Goal: Book appointment/travel/reservation

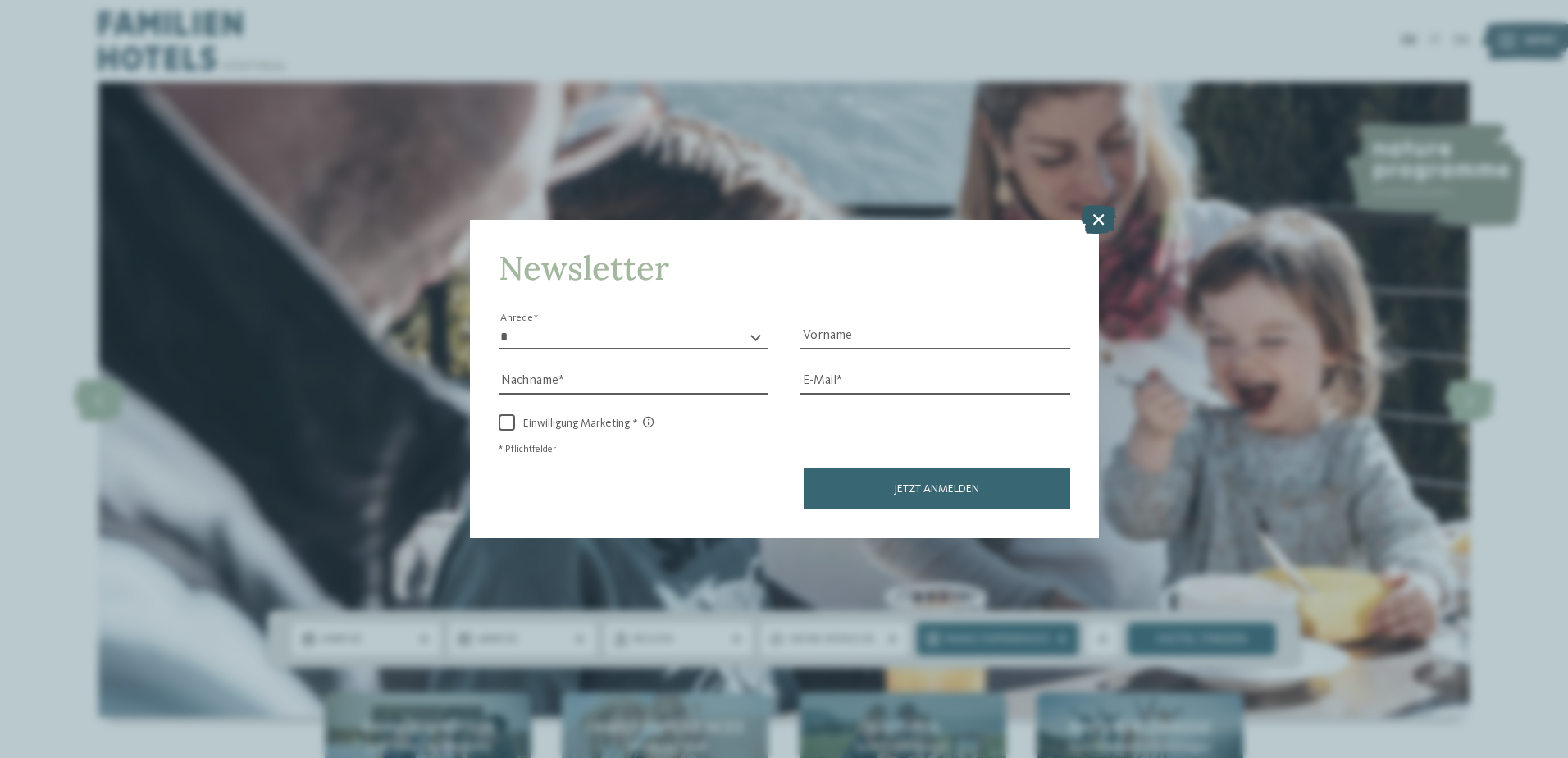
click at [1100, 211] on icon at bounding box center [1098, 218] width 35 height 29
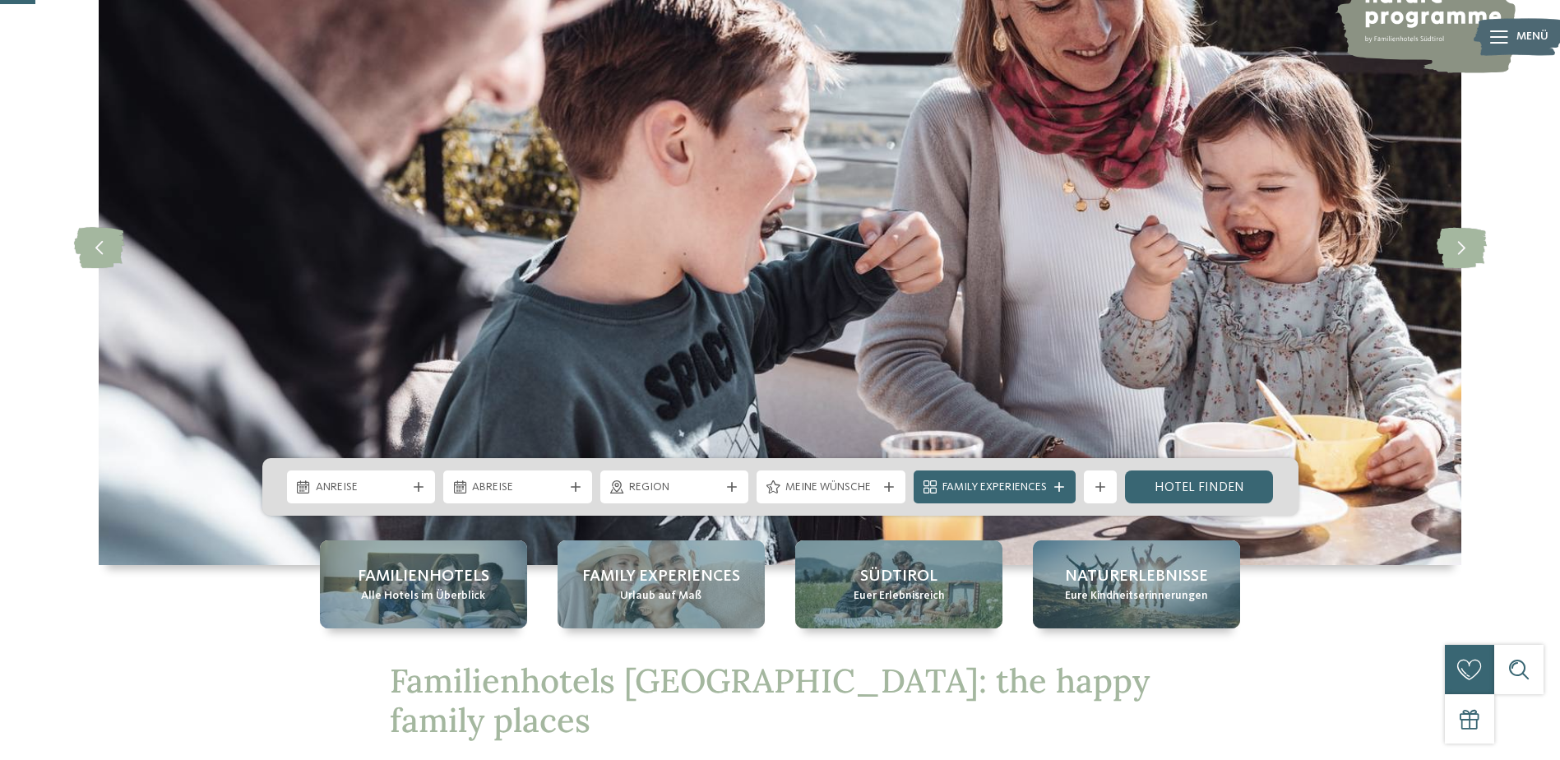
scroll to position [164, 0]
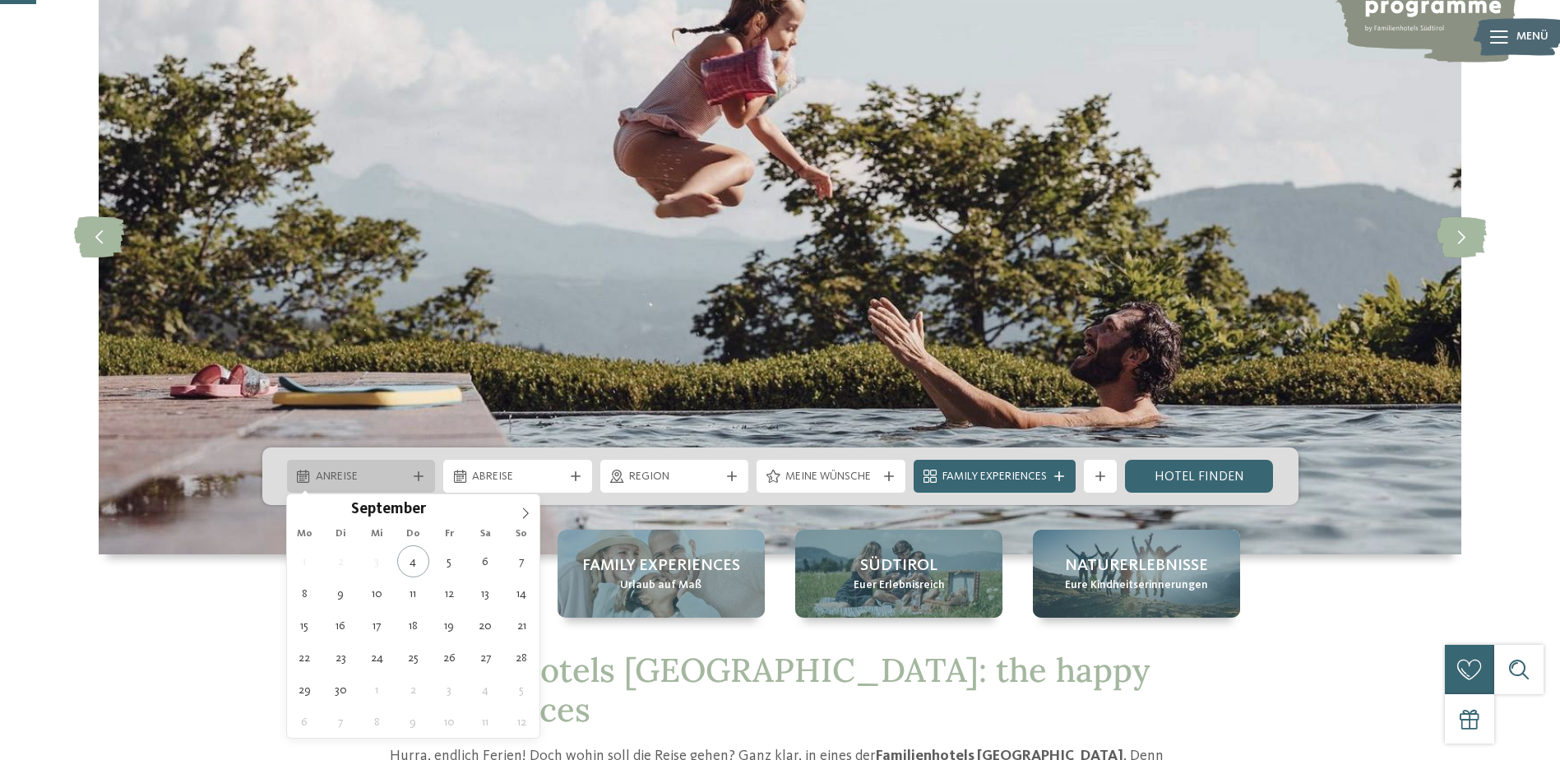
click at [416, 470] on div "Anreise" at bounding box center [361, 476] width 149 height 33
click at [525, 510] on icon at bounding box center [526, 513] width 12 height 12
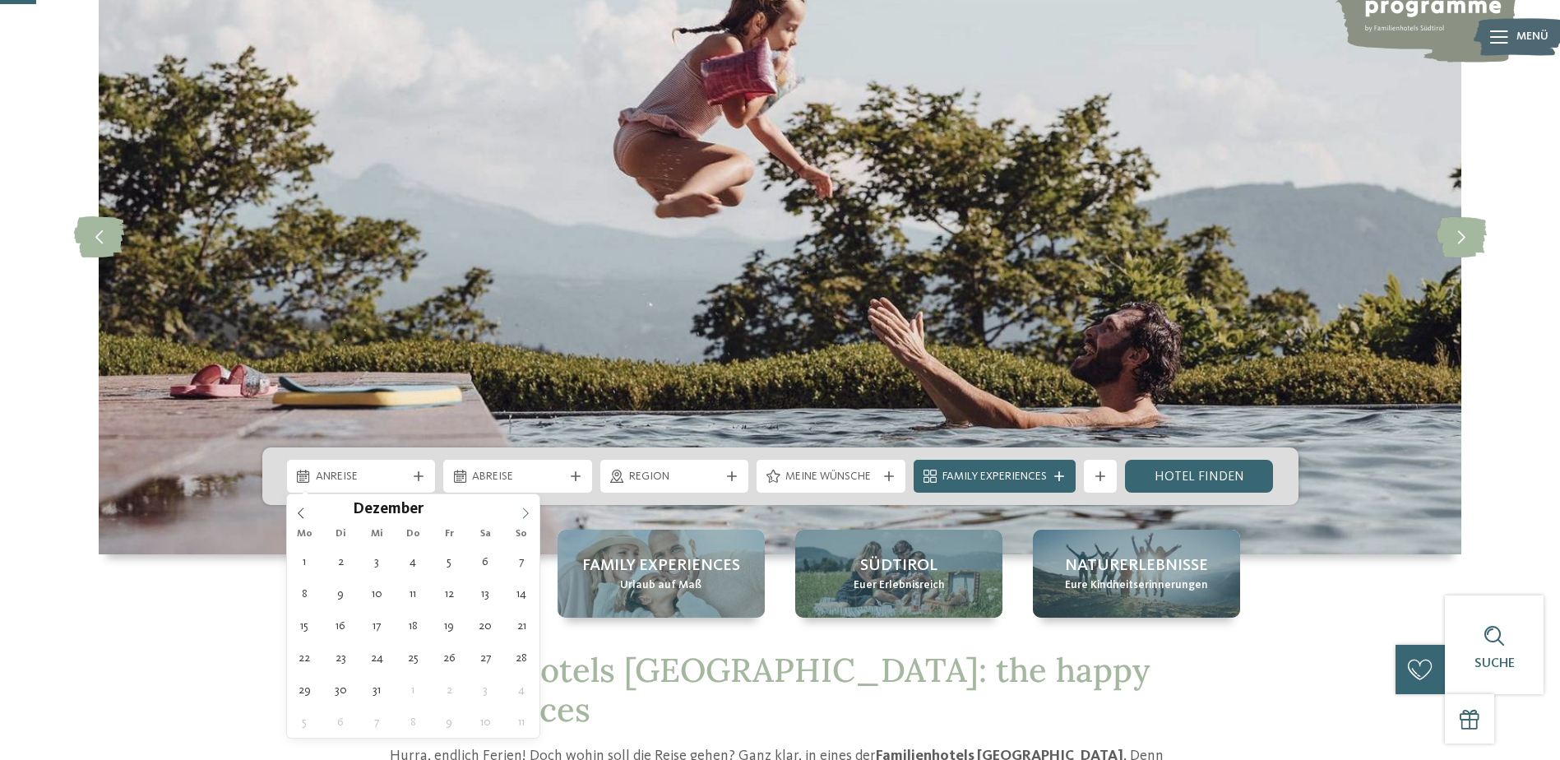
type input "****"
click at [525, 510] on icon at bounding box center [526, 513] width 12 height 12
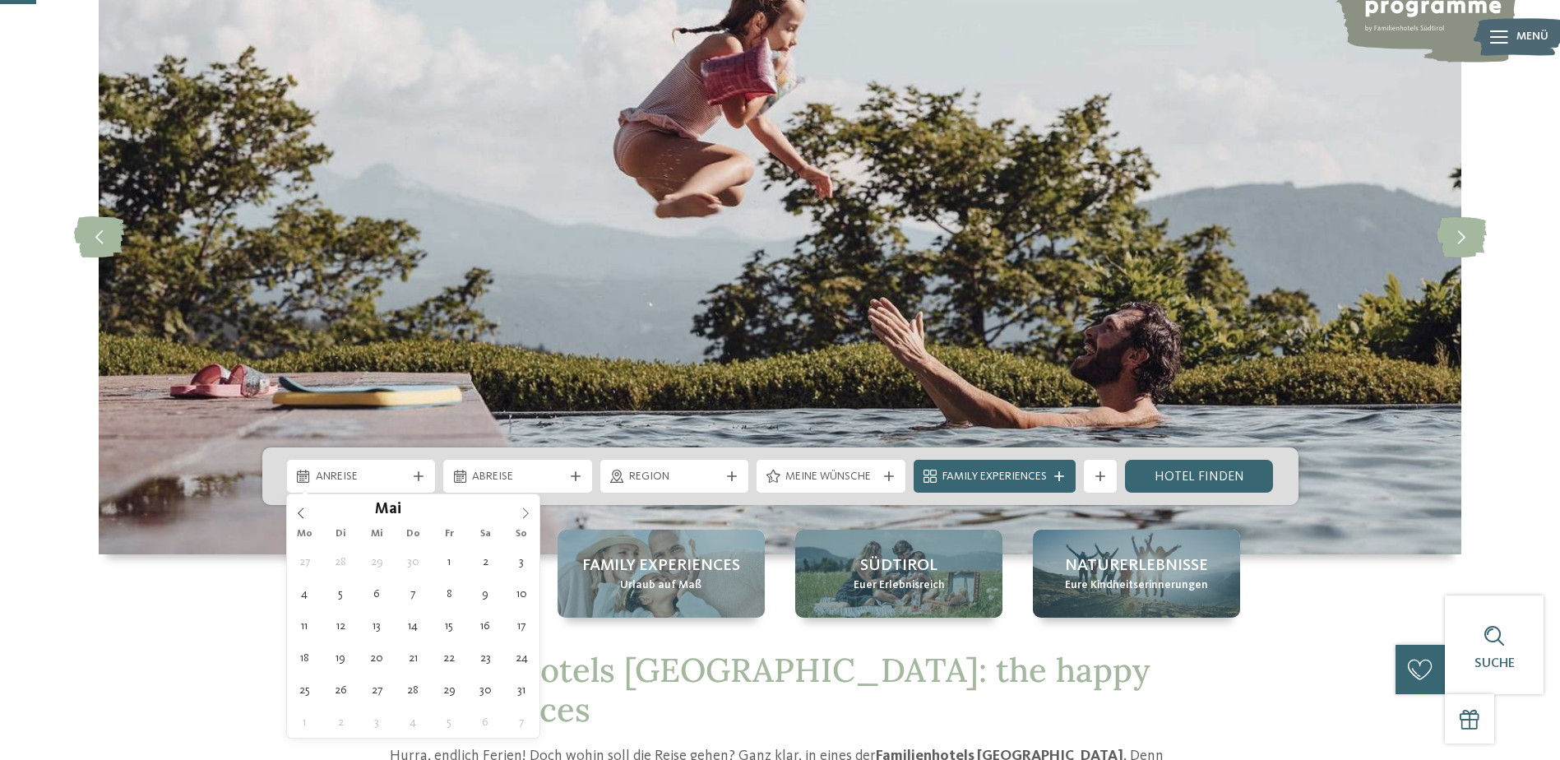
click at [525, 510] on icon at bounding box center [526, 513] width 12 height 12
type div "16.08.2026"
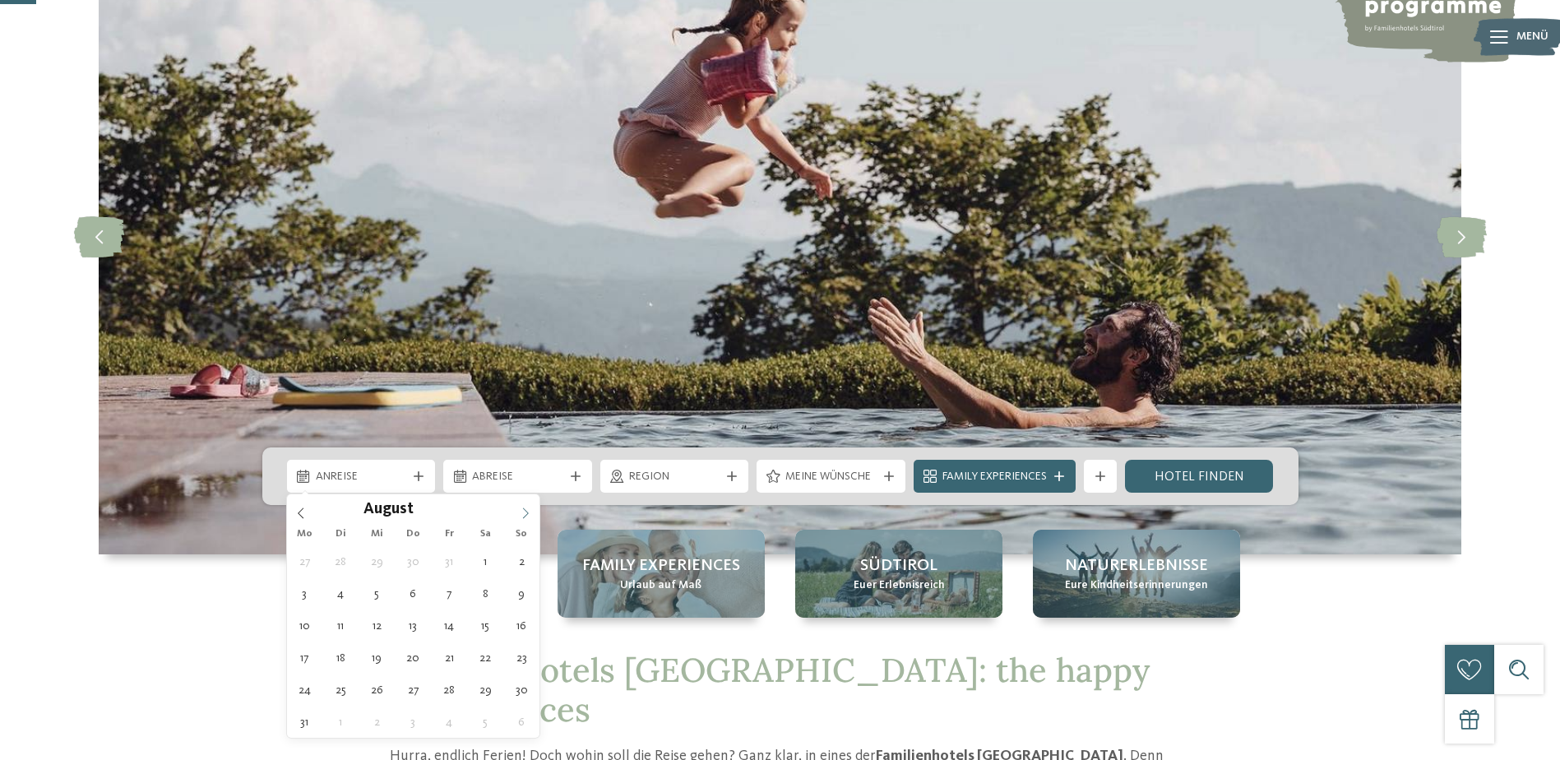
type input "****"
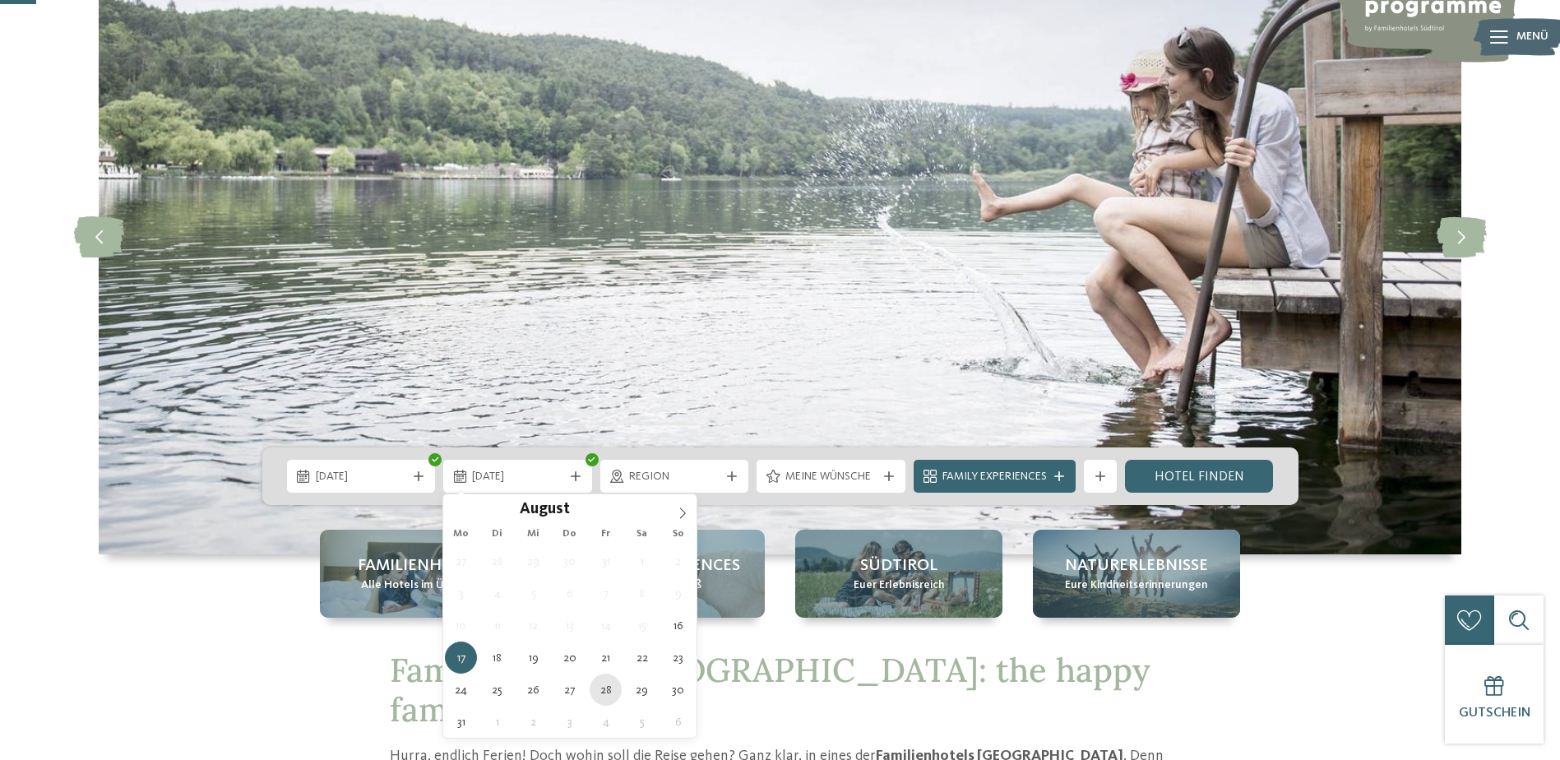
type div "28.08.2026"
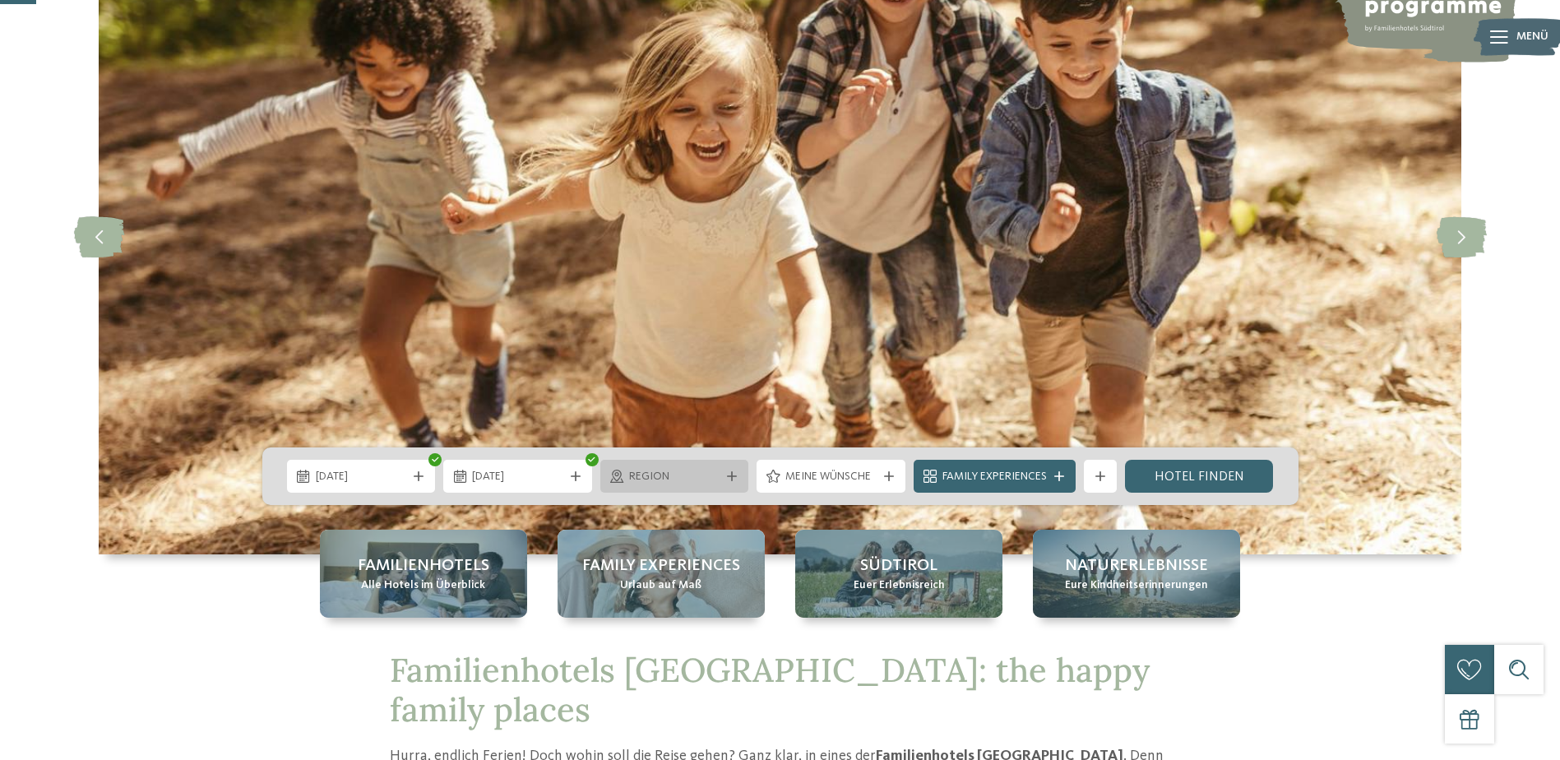
click at [729, 472] on icon at bounding box center [732, 476] width 10 height 10
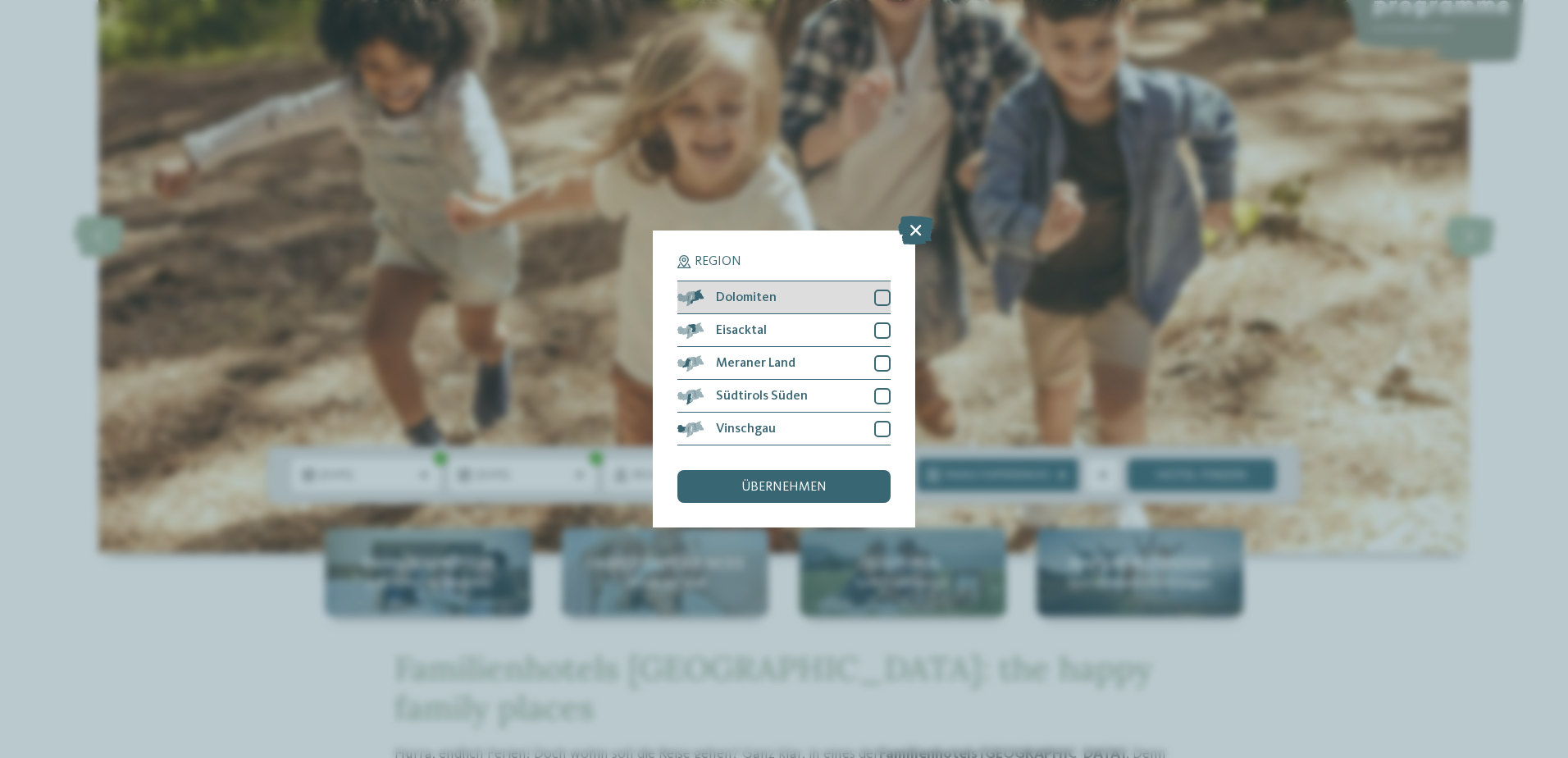
click at [883, 298] on div at bounding box center [883, 297] width 16 height 16
click at [882, 325] on div at bounding box center [883, 330] width 16 height 16
click at [887, 362] on div at bounding box center [883, 363] width 16 height 16
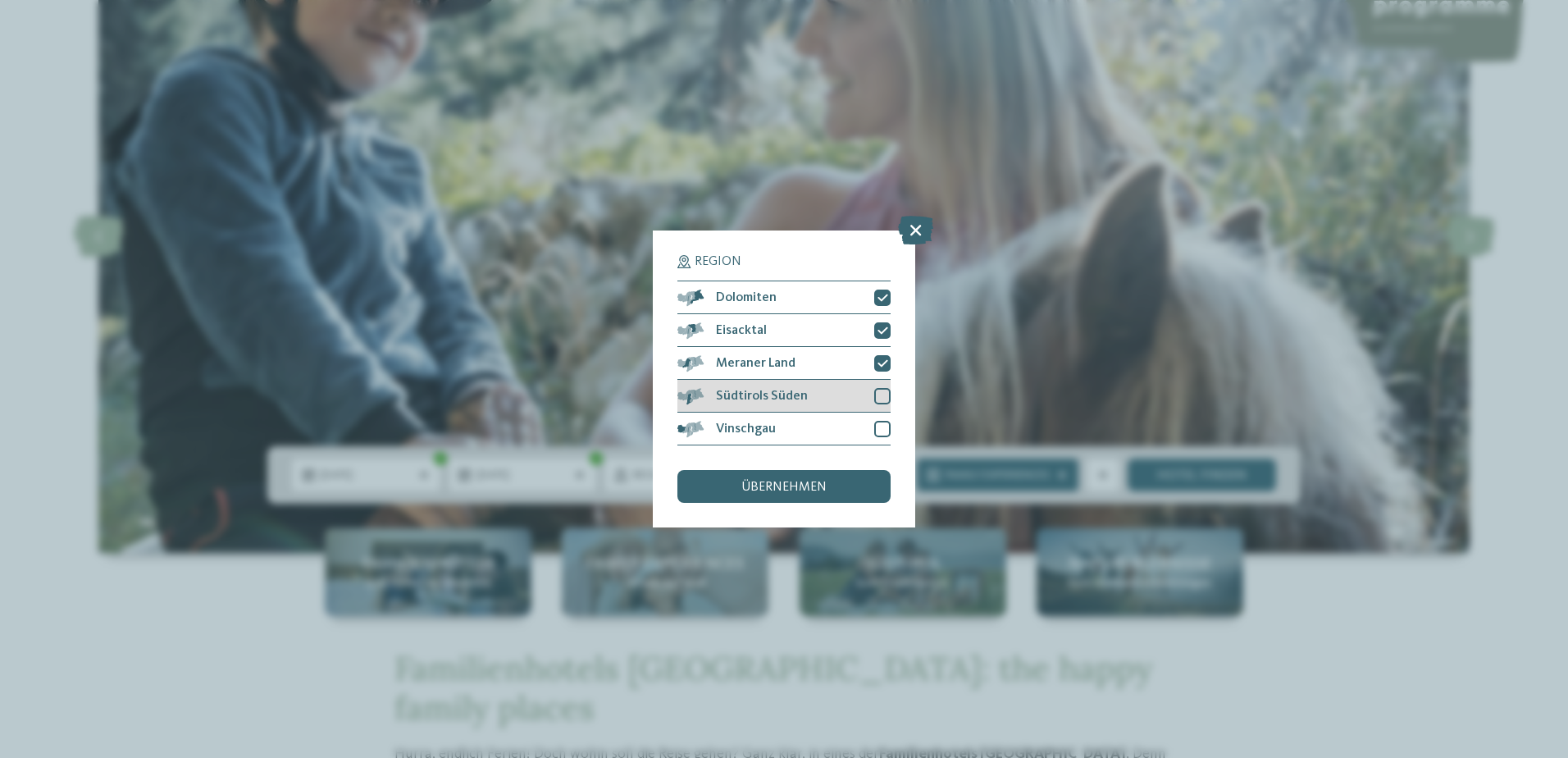
click at [882, 395] on div at bounding box center [883, 396] width 16 height 16
click at [880, 427] on div at bounding box center [883, 429] width 16 height 16
click at [835, 489] on div "übernehmen" at bounding box center [784, 486] width 213 height 33
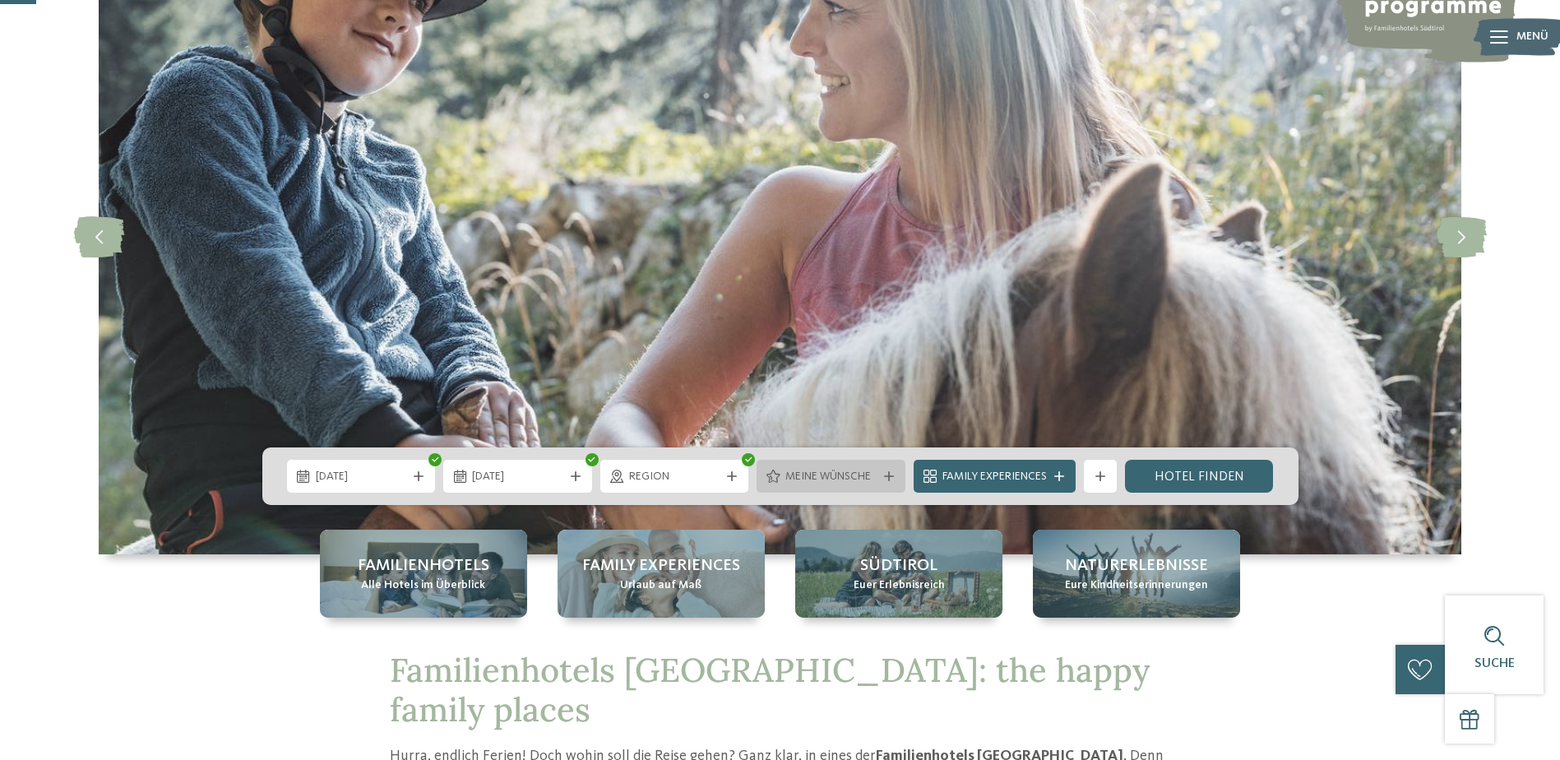
click at [894, 474] on div at bounding box center [889, 476] width 16 height 10
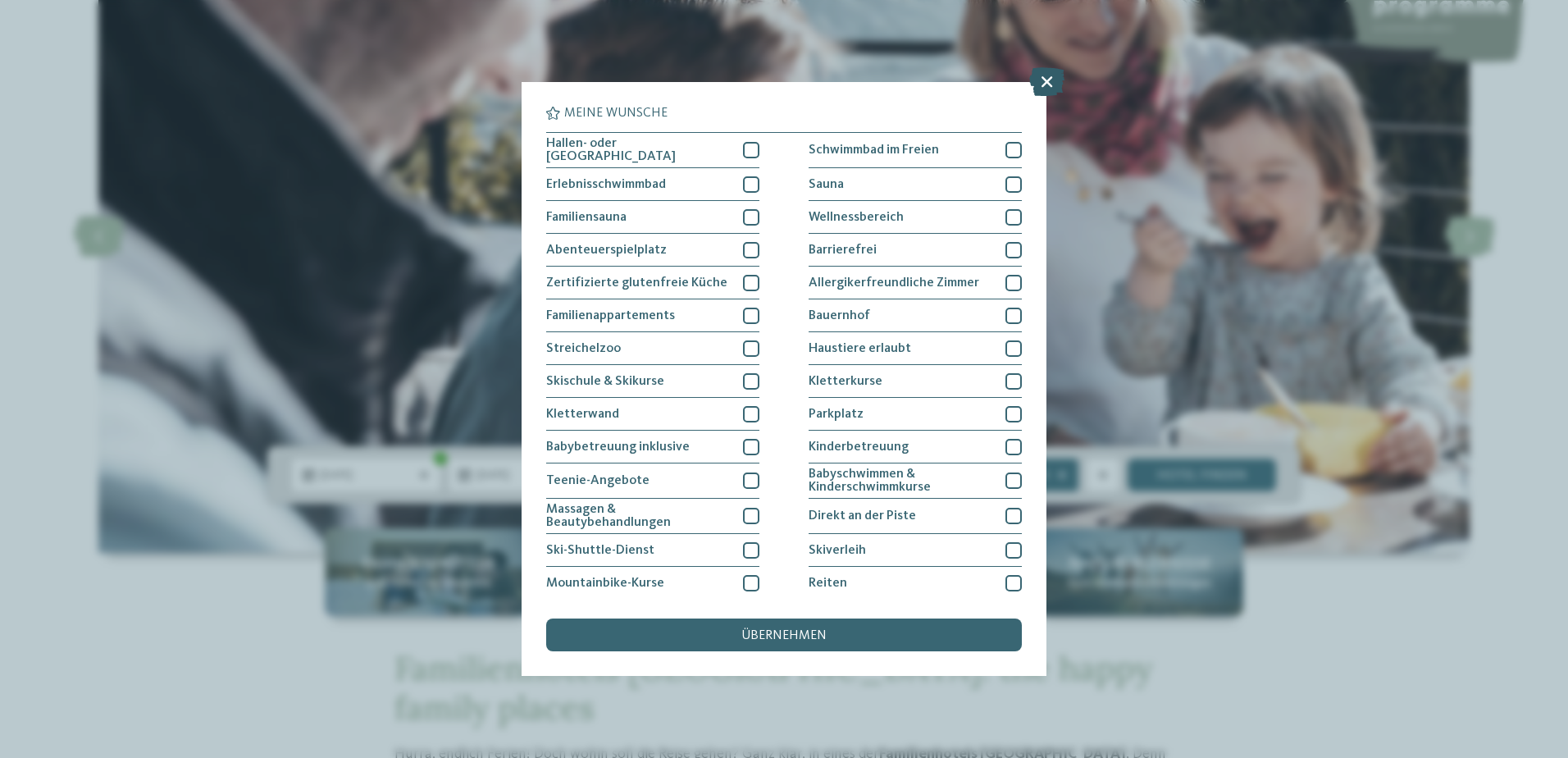
click at [1049, 85] on icon at bounding box center [1046, 81] width 35 height 29
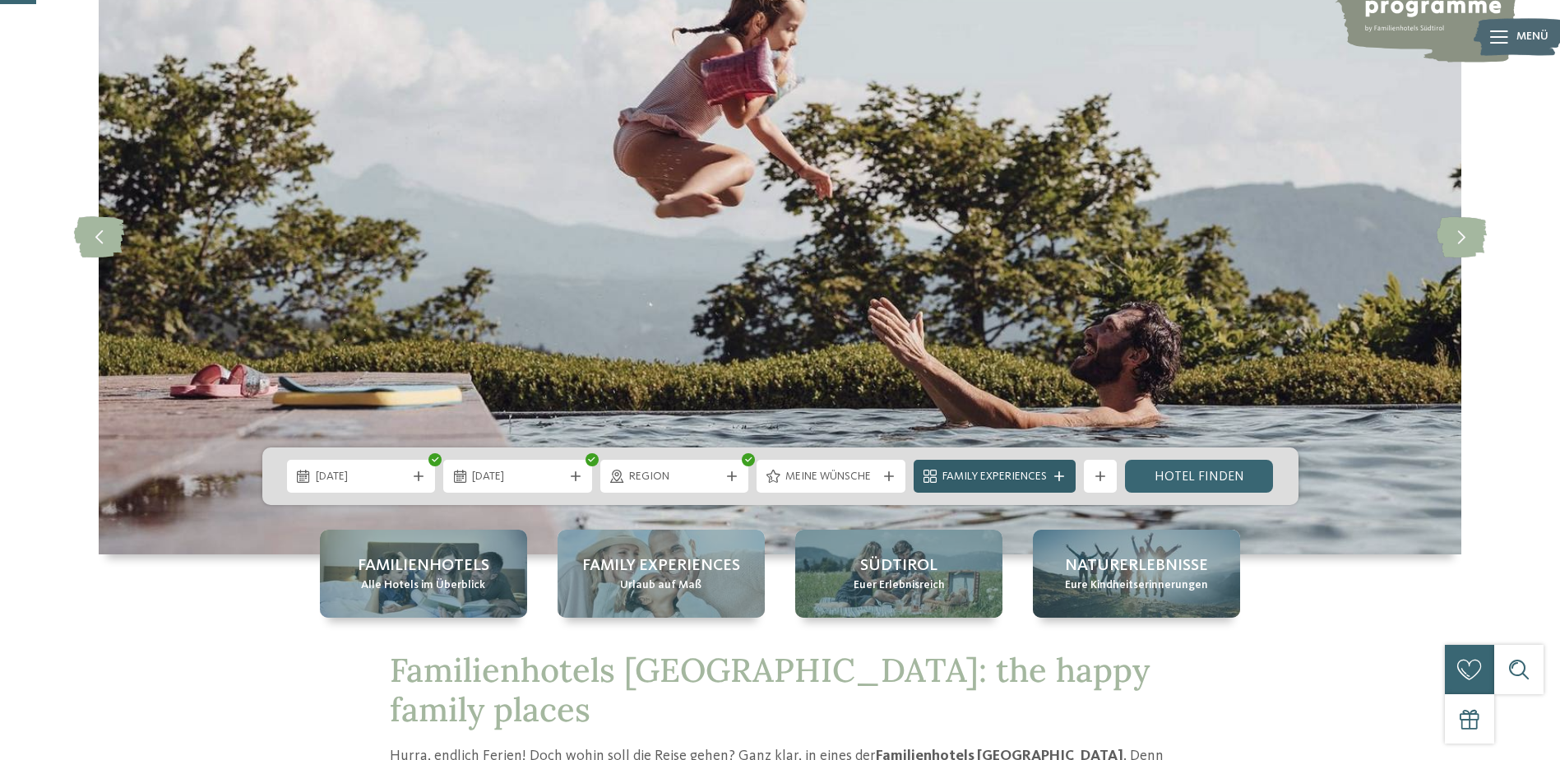
click at [1055, 474] on icon at bounding box center [1059, 476] width 10 height 10
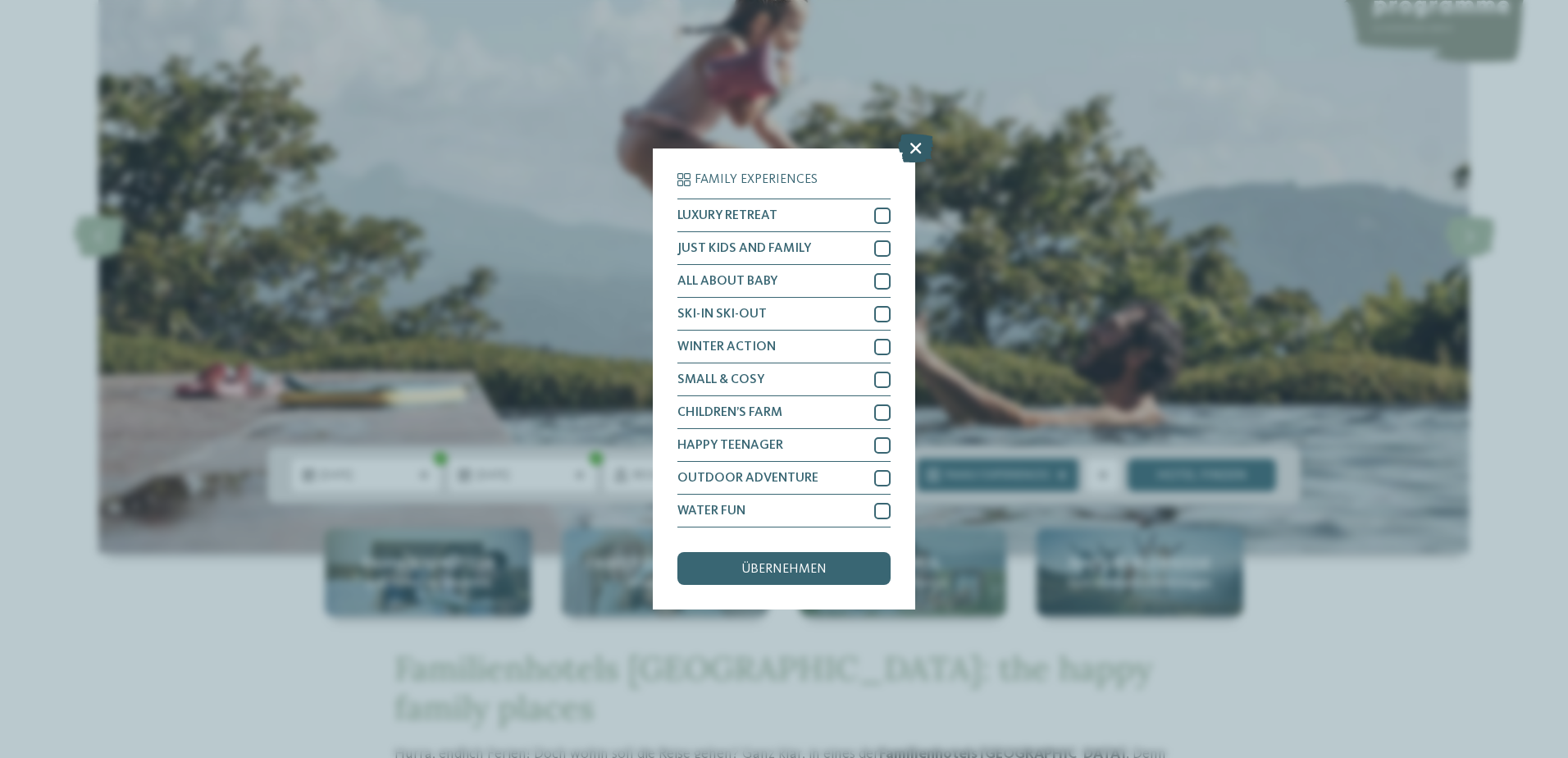
click at [916, 150] on icon at bounding box center [915, 148] width 35 height 29
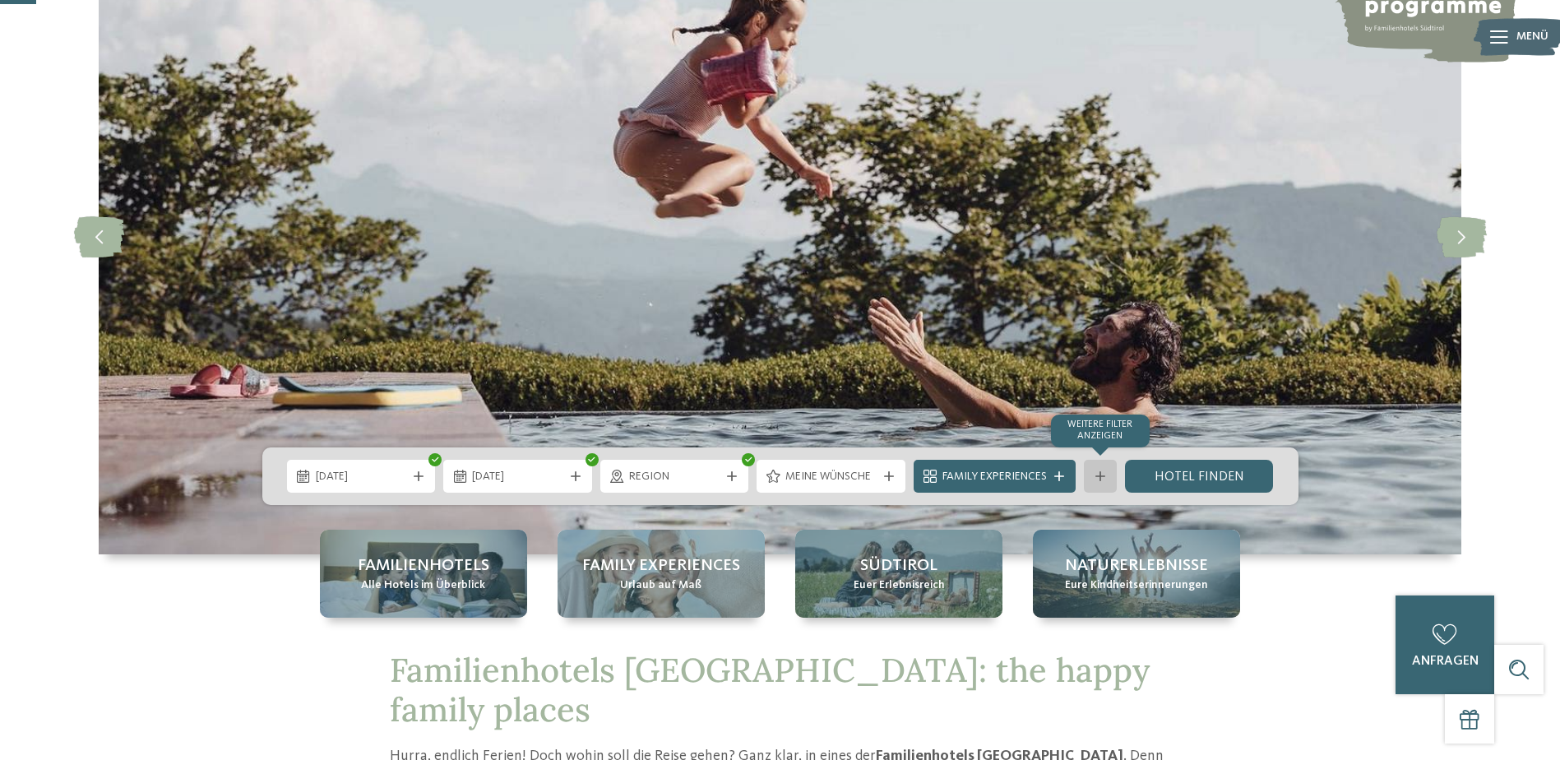
click at [1106, 476] on div at bounding box center [1100, 476] width 16 height 10
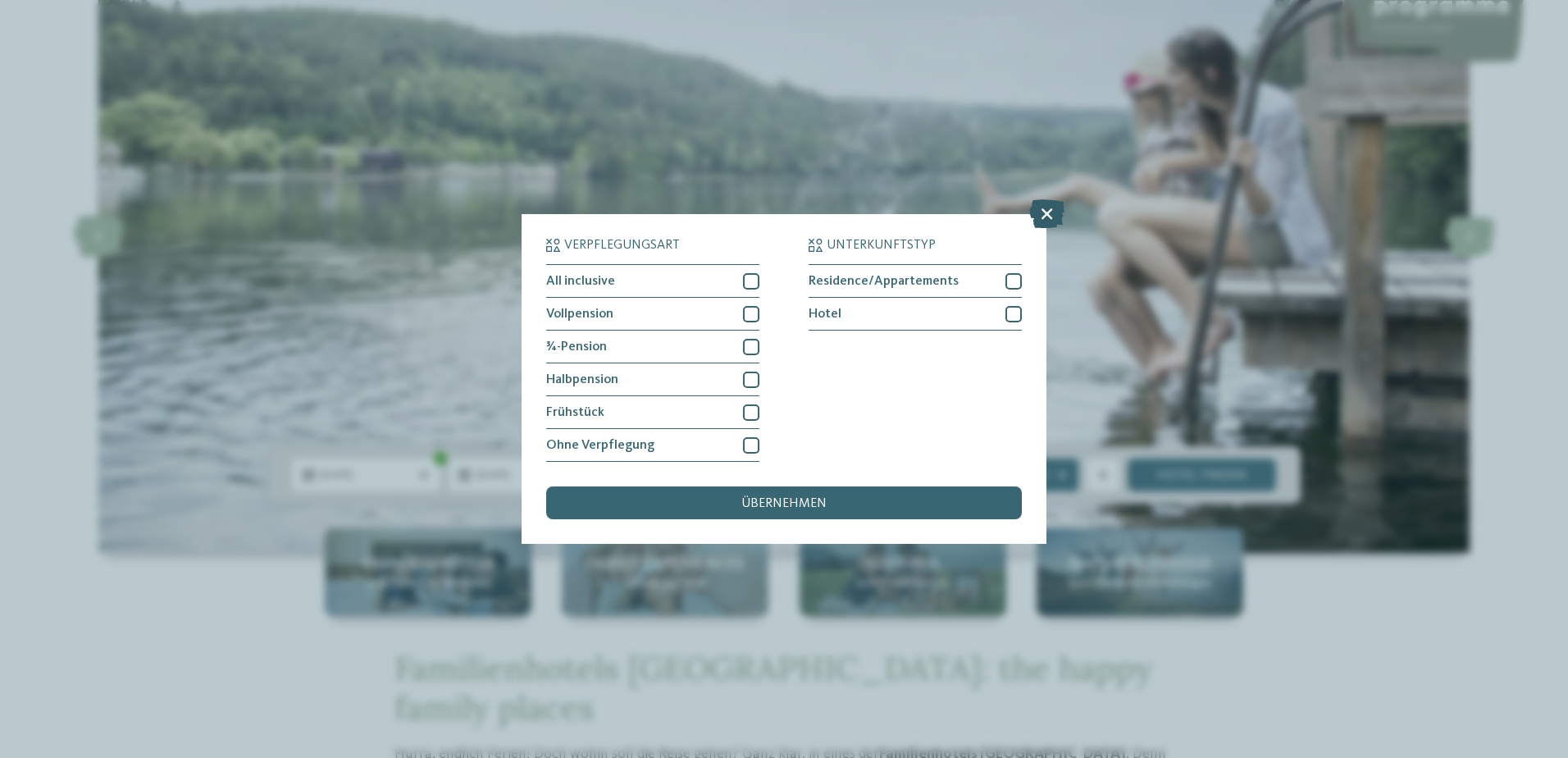
click at [1040, 215] on icon at bounding box center [1046, 213] width 35 height 29
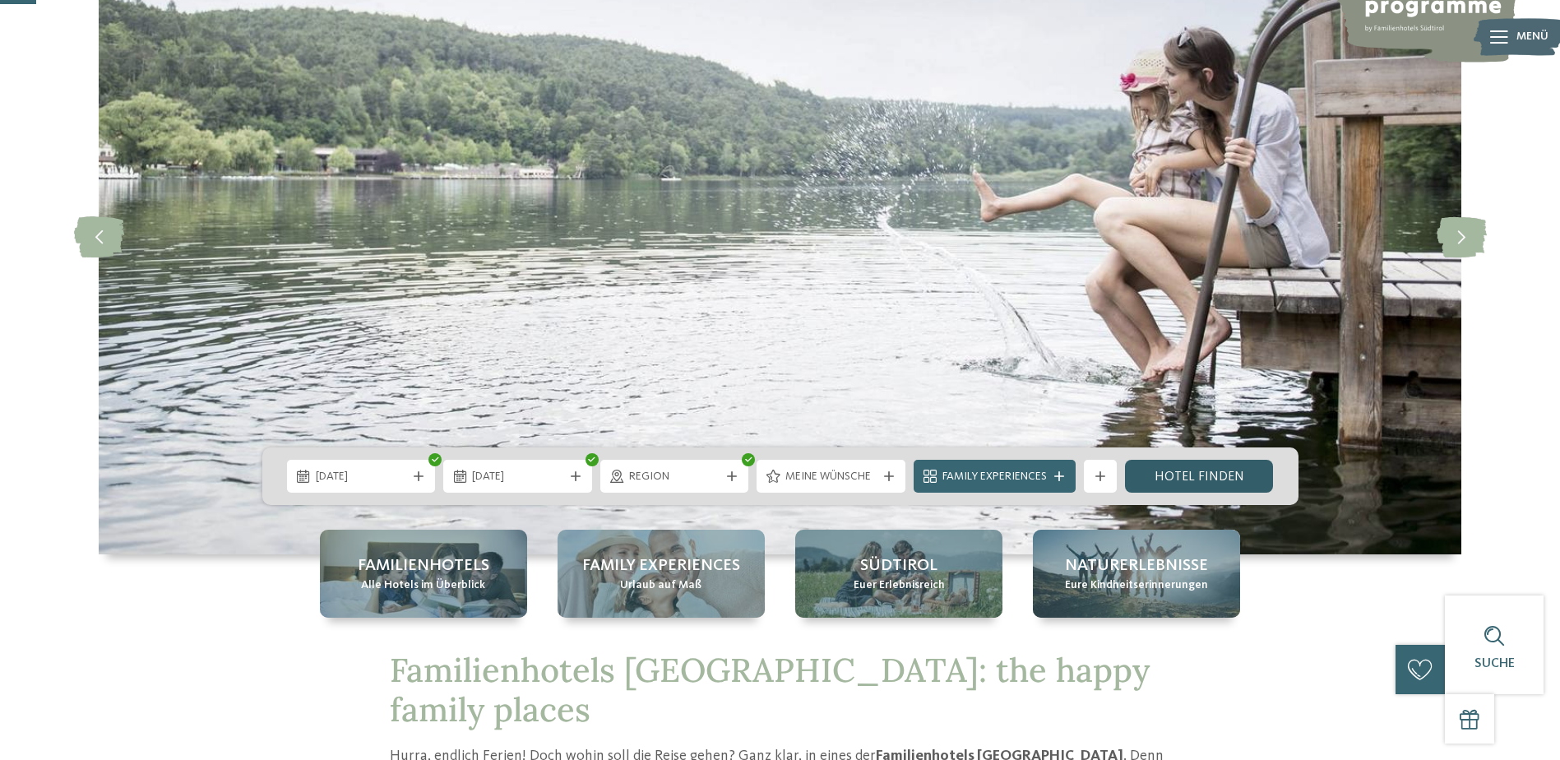
click at [1208, 469] on link "Hotel finden" at bounding box center [1199, 476] width 149 height 33
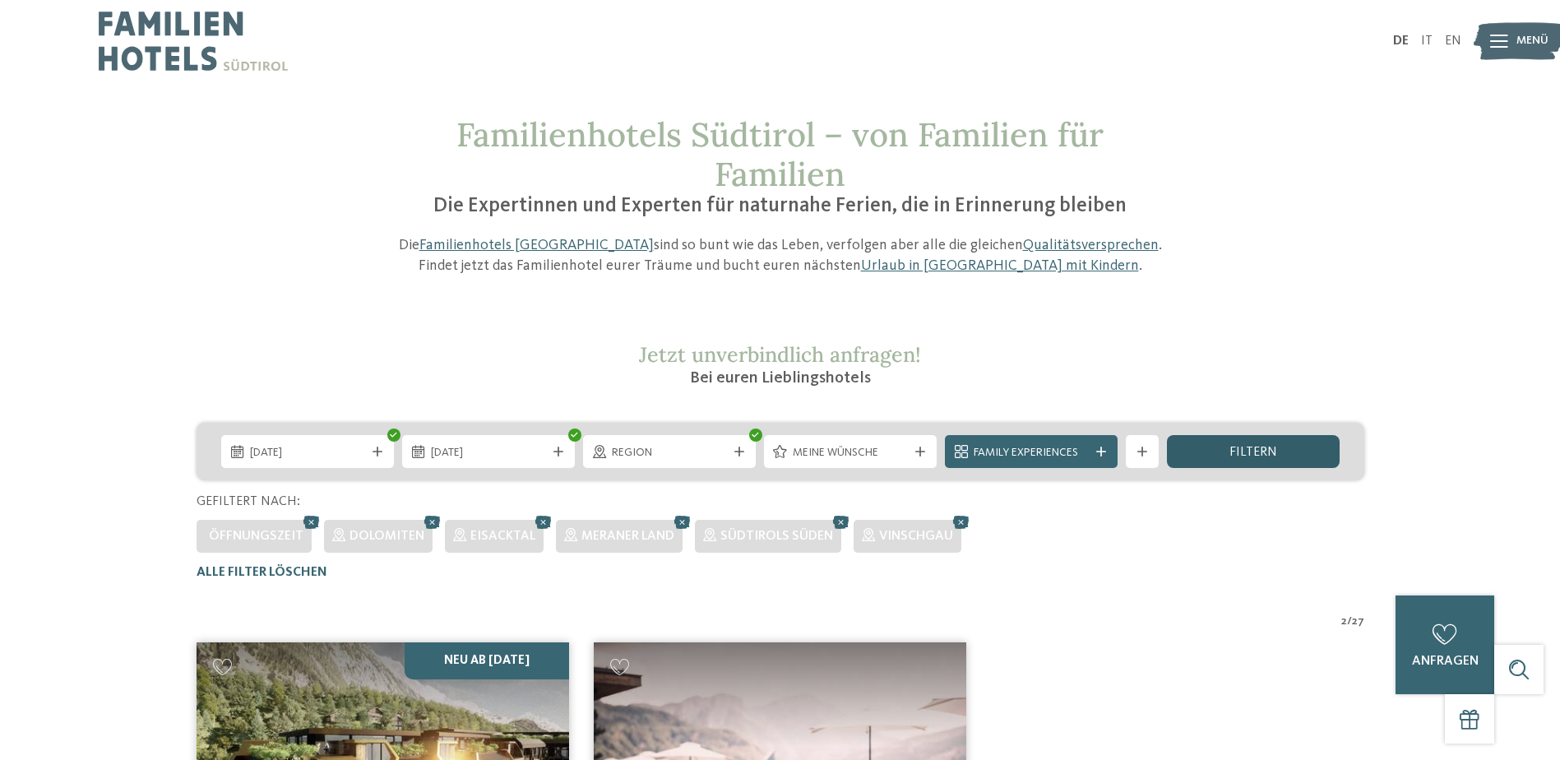
click at [1244, 453] on span "filtern" at bounding box center [1253, 452] width 48 height 13
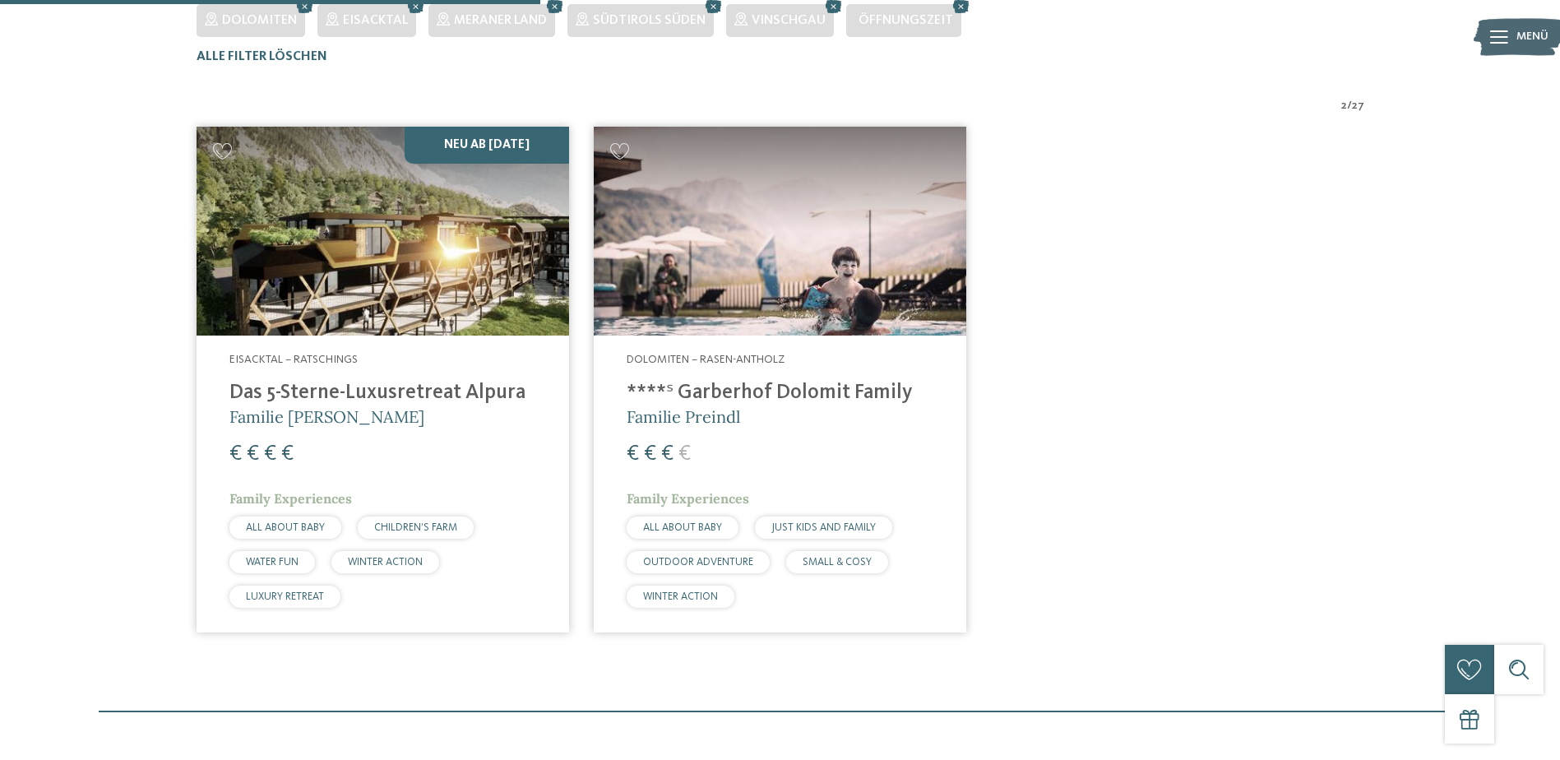
scroll to position [539, 0]
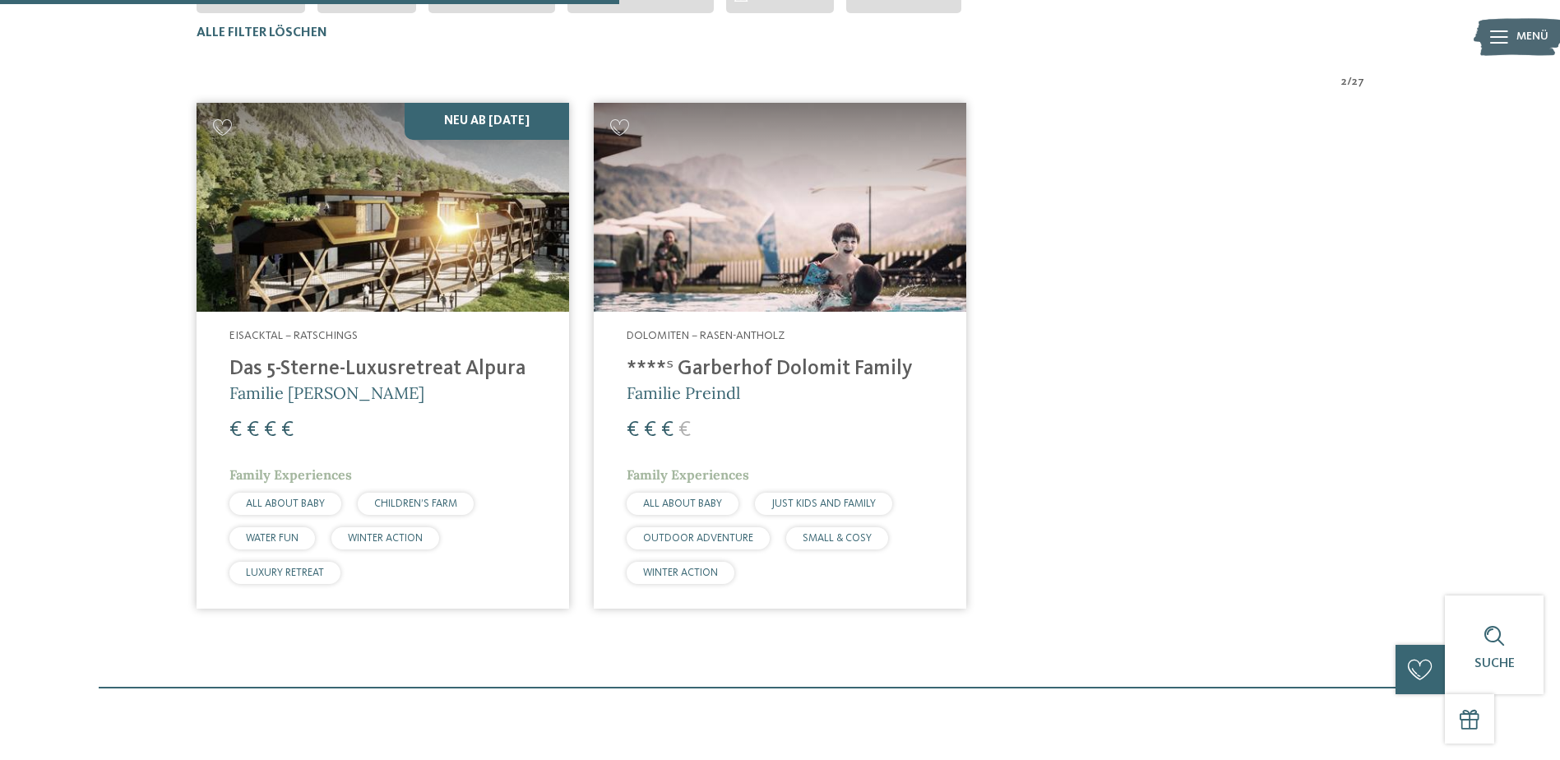
drag, startPoint x: 873, startPoint y: 238, endPoint x: 957, endPoint y: 242, distance: 83.9
click at [873, 238] on img at bounding box center [780, 208] width 372 height 210
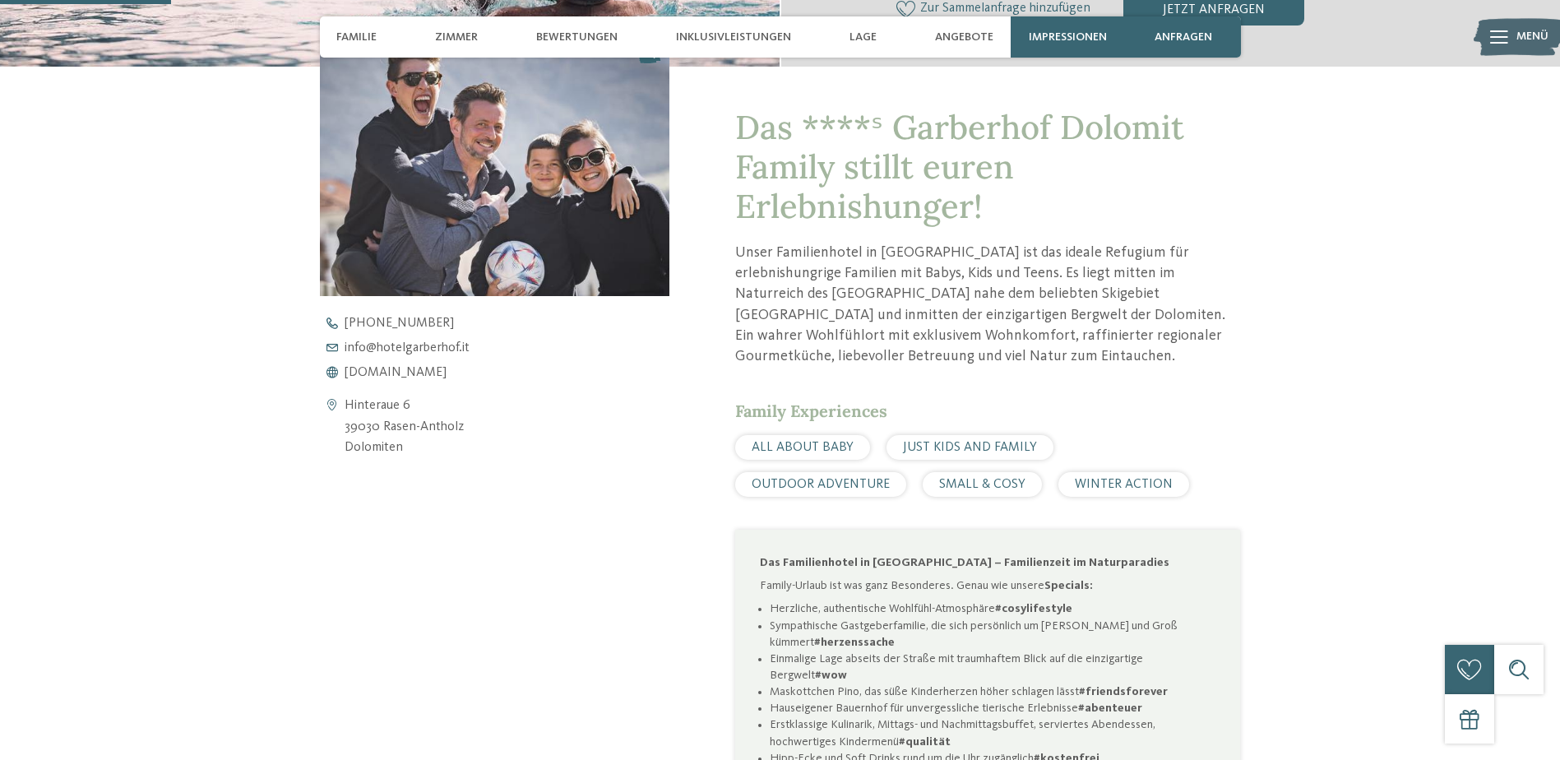
scroll to position [411, 0]
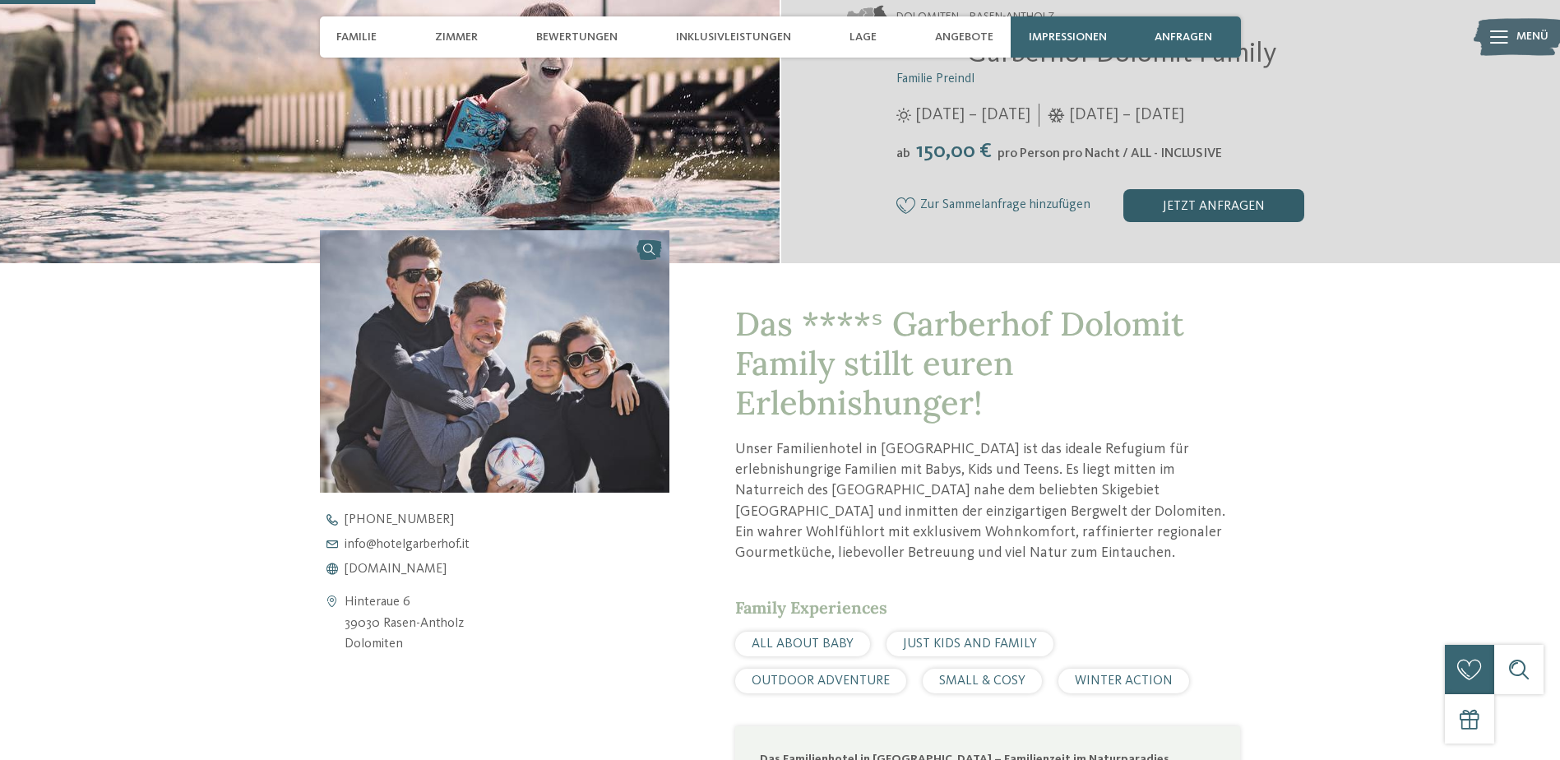
click at [1236, 202] on div "jetzt anfragen" at bounding box center [1213, 205] width 181 height 33
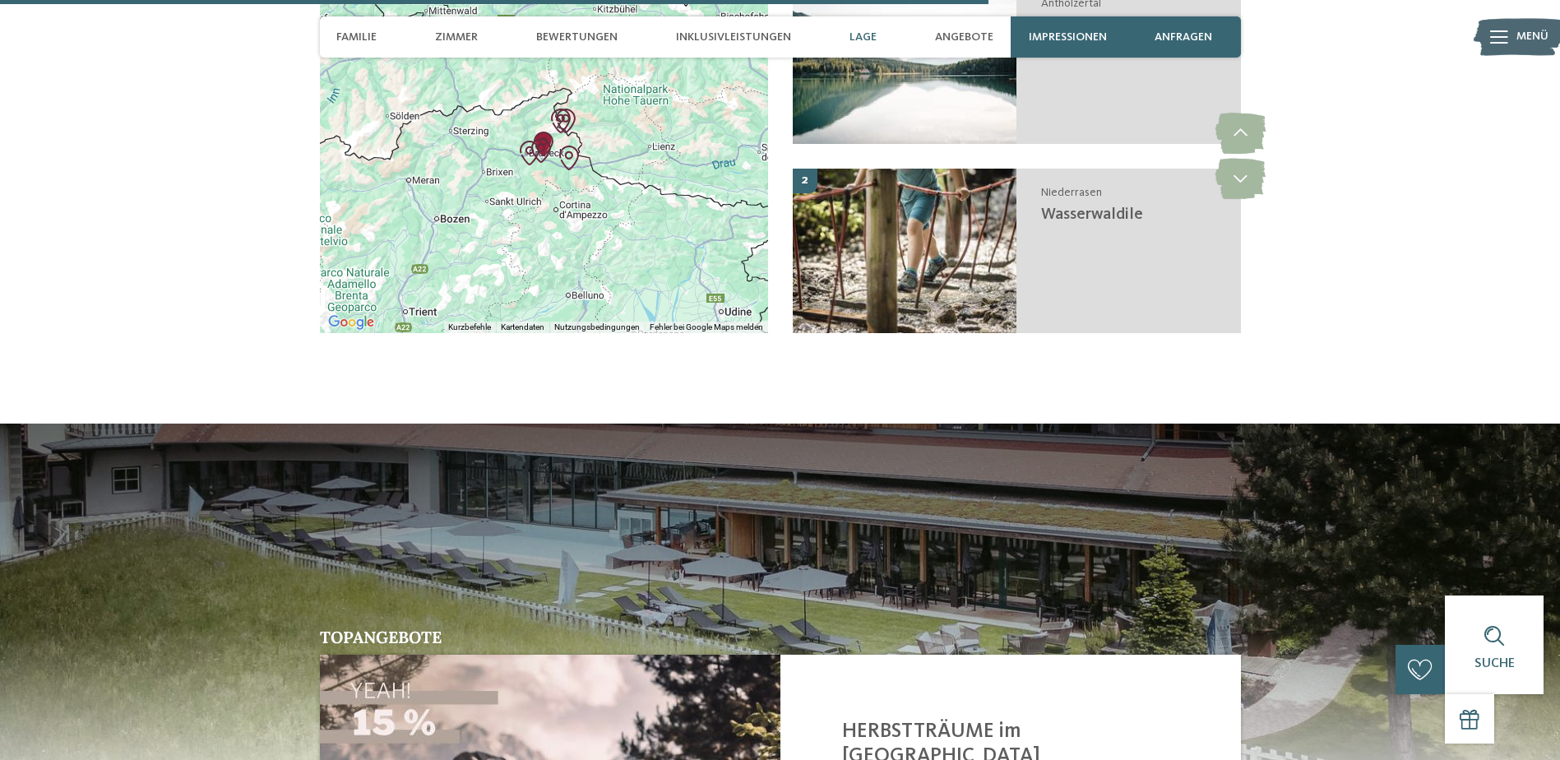
scroll to position [4268, 0]
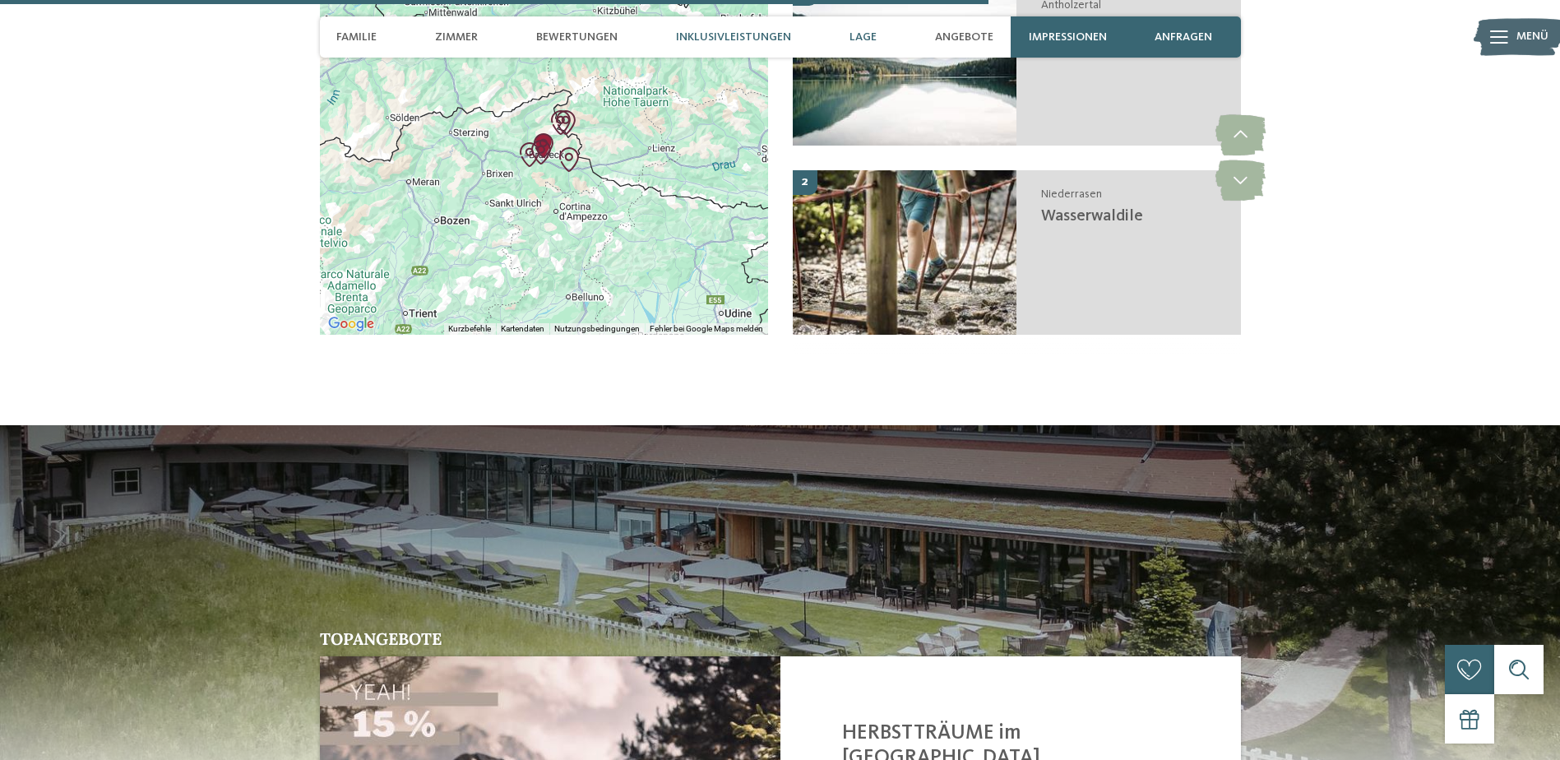
click at [755, 39] on span "Inklusivleistungen" at bounding box center [733, 37] width 115 height 14
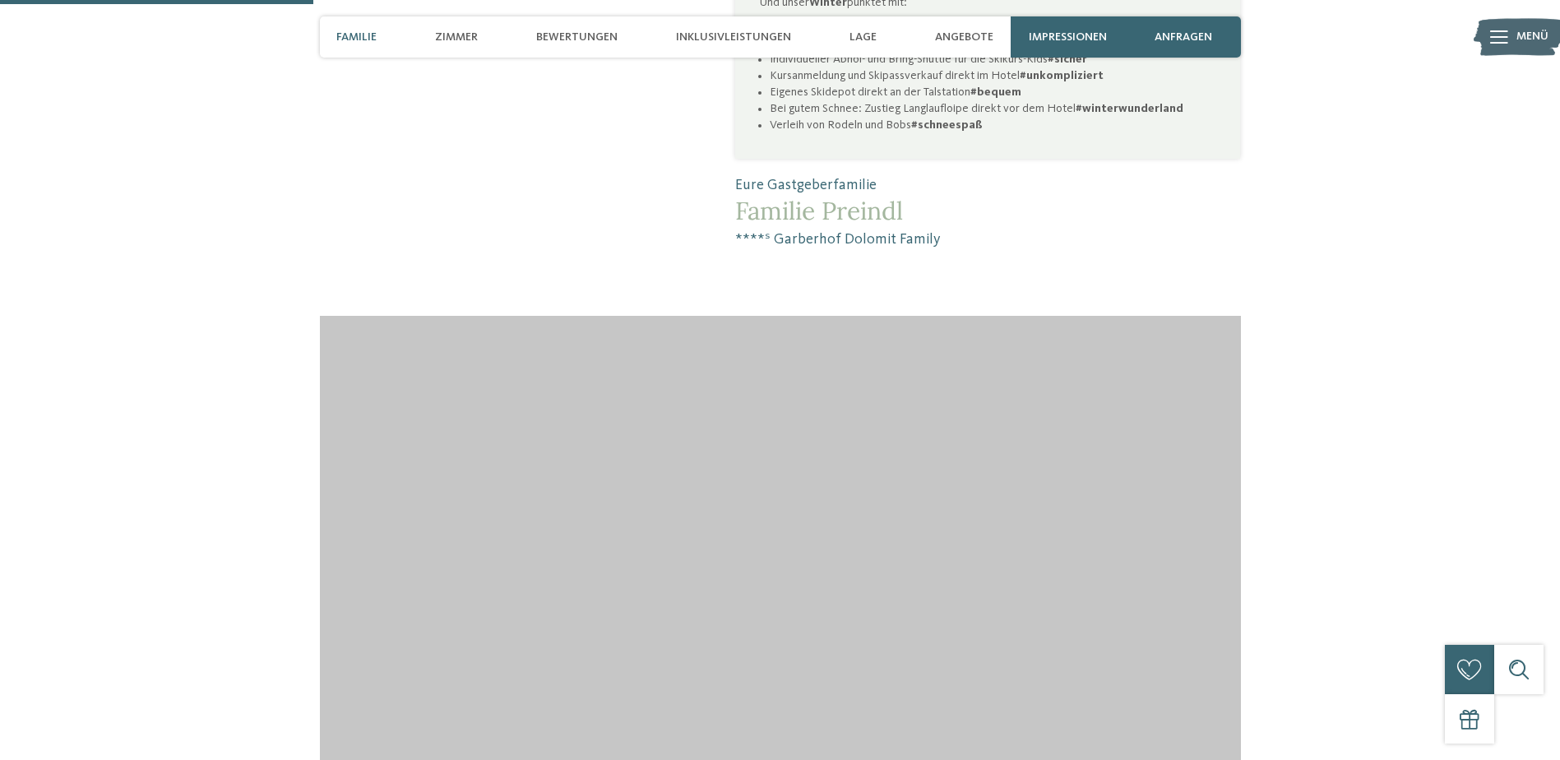
scroll to position [1353, 0]
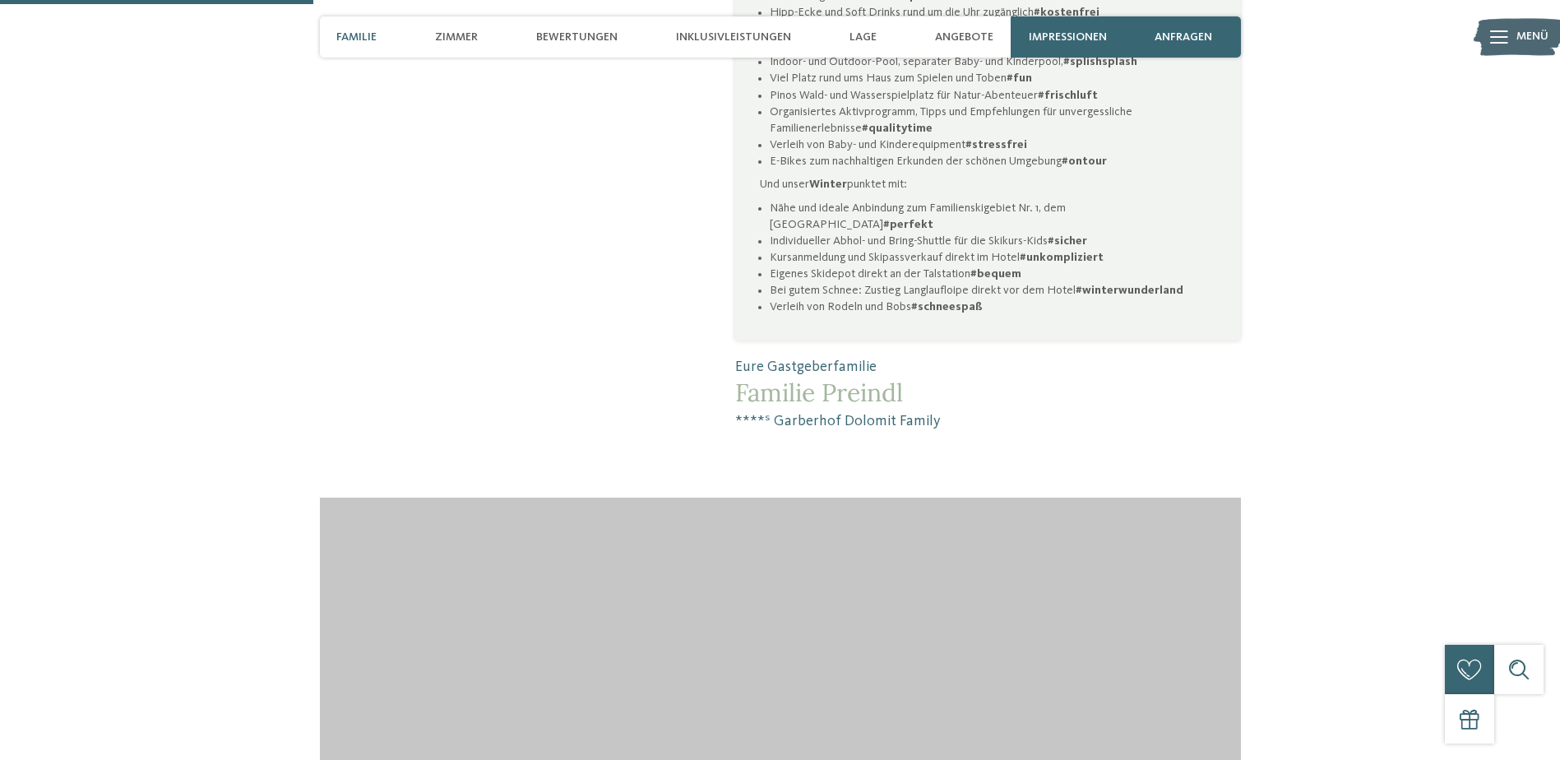
click at [328, 35] on div "Familie" at bounding box center [356, 36] width 57 height 41
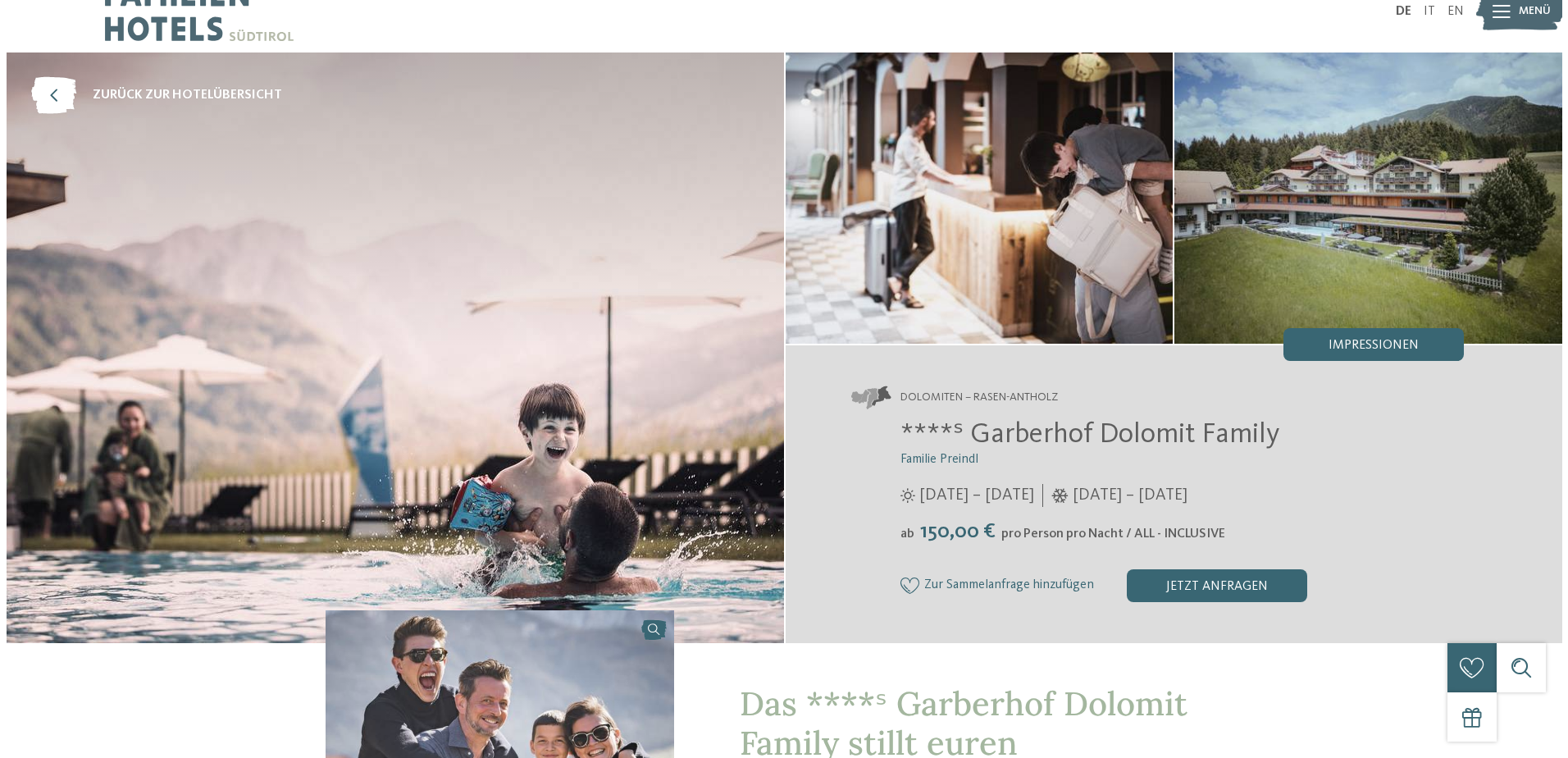
scroll to position [0, 0]
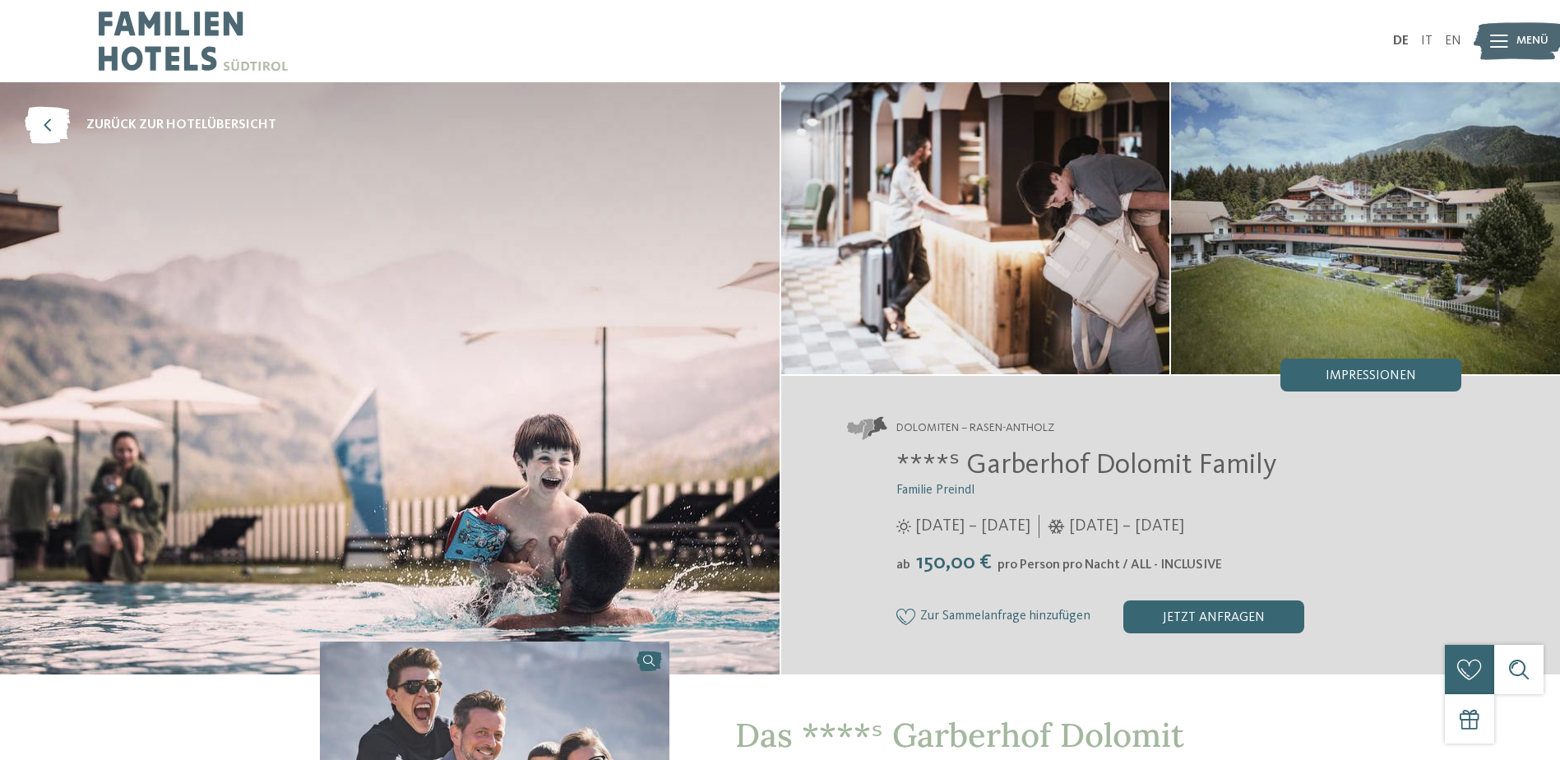
click at [1505, 39] on icon at bounding box center [1499, 41] width 18 height 13
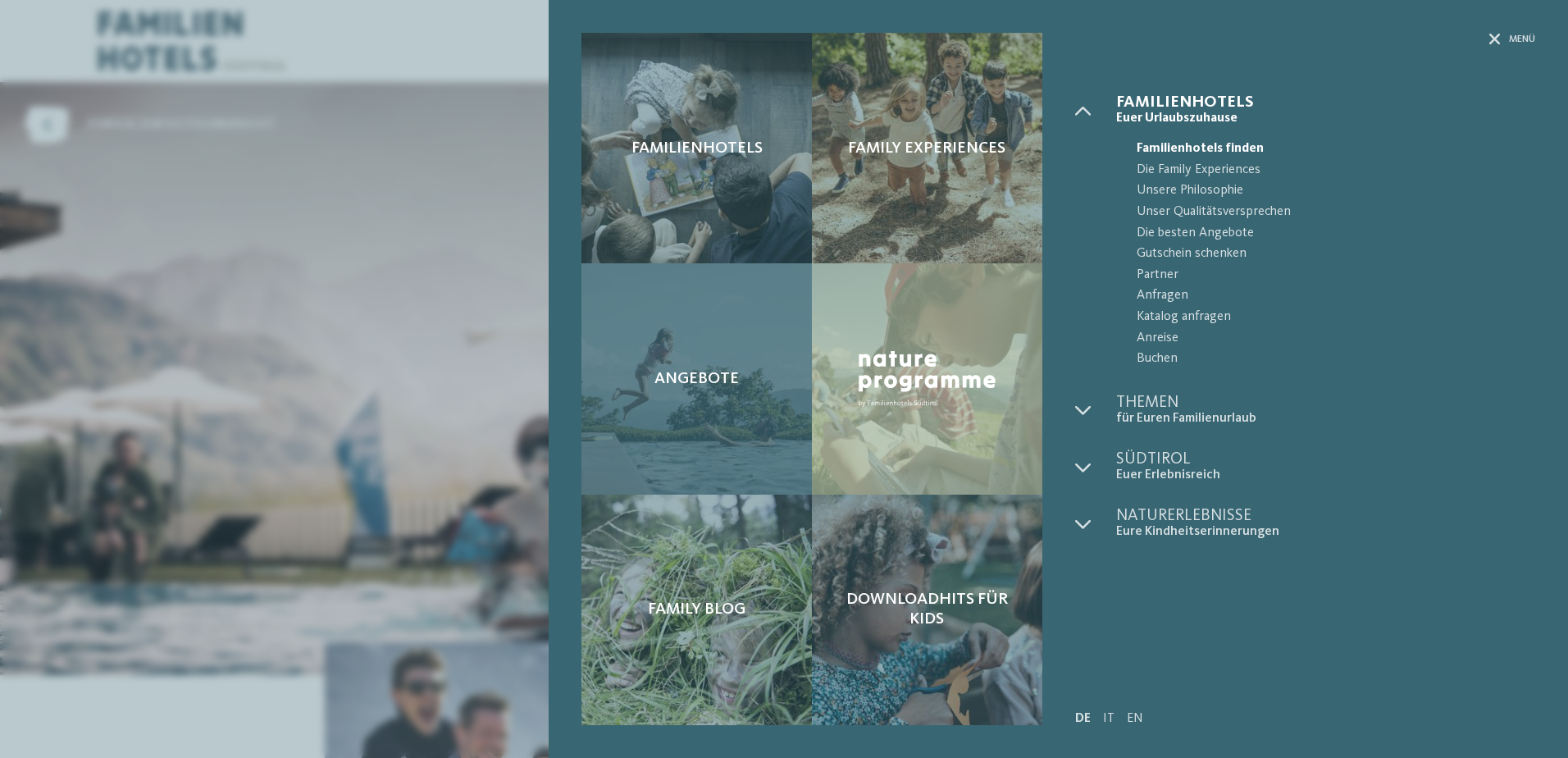
click at [691, 378] on span "Angebote" at bounding box center [696, 379] width 85 height 20
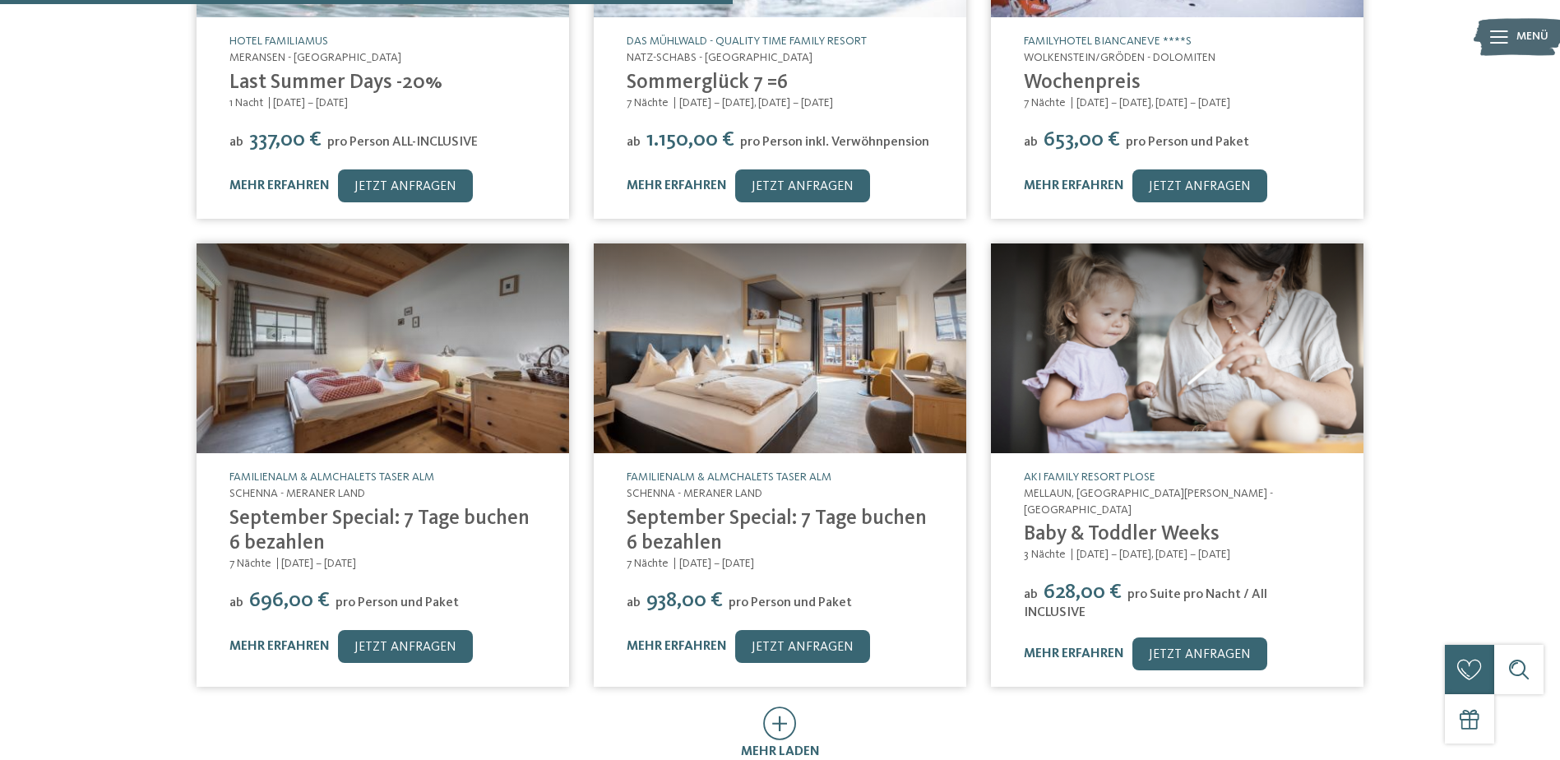
scroll to position [1151, 0]
